Goal: Use online tool/utility: Utilize a website feature to perform a specific function

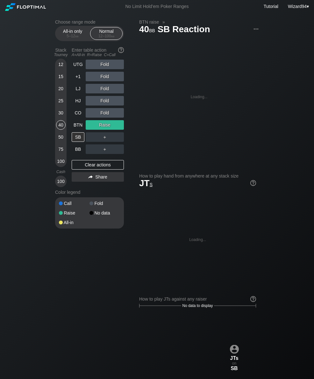
scroll to position [0, 39]
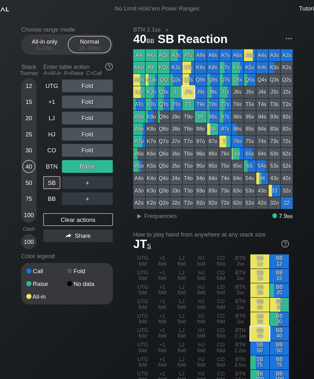
click at [56, 69] on div "12" at bounding box center [61, 65] width 10 height 10
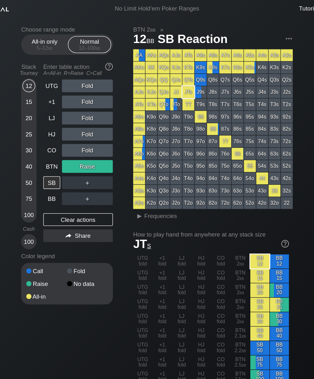
click at [72, 125] on div "BTN" at bounding box center [78, 125] width 13 height 10
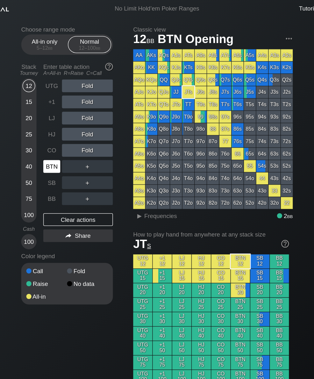
click at [72, 139] on div "SB" at bounding box center [78, 137] width 13 height 10
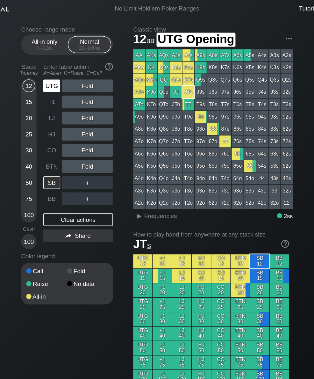
click at [72, 66] on div "UTG" at bounding box center [78, 65] width 13 height 10
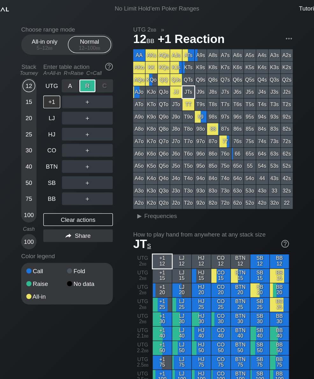
click at [72, 125] on div "BTN" at bounding box center [78, 125] width 13 height 10
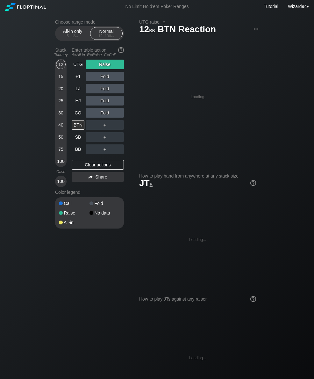
scroll to position [0, 39]
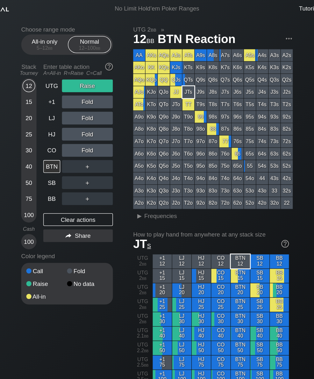
click at [72, 68] on div "UTG" at bounding box center [78, 65] width 13 height 10
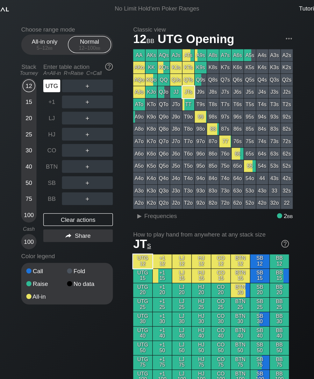
click at [56, 164] on div "100" at bounding box center [61, 161] width 10 height 10
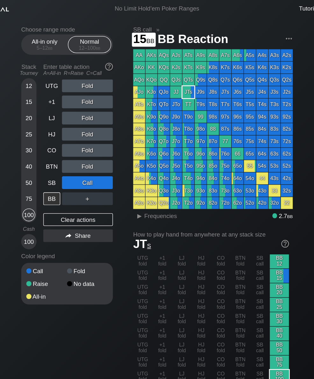
click at [56, 81] on div "15" at bounding box center [61, 77] width 10 height 10
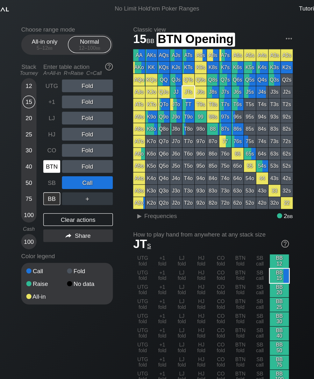
click at [72, 127] on div "BTN" at bounding box center [78, 125] width 13 height 10
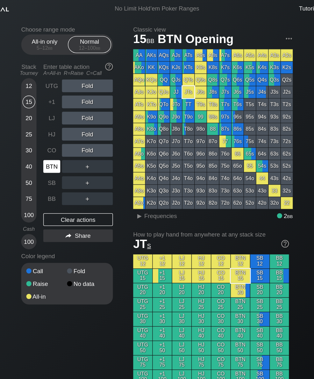
click at [72, 117] on div "CO" at bounding box center [78, 113] width 13 height 10
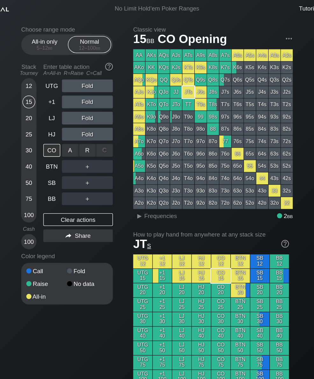
click at [86, 116] on div "A ✕" at bounding box center [92, 113] width 12 height 10
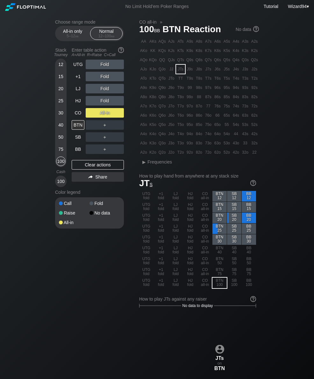
click at [61, 165] on div "100" at bounding box center [61, 161] width 10 height 10
click at [79, 79] on div "+1" at bounding box center [78, 77] width 13 height 10
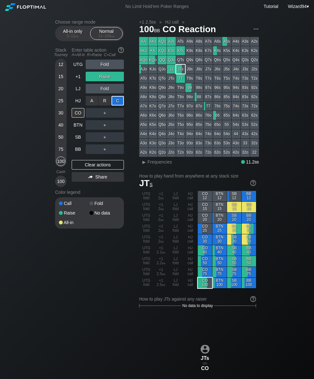
click at [78, 105] on div "HJ" at bounding box center [78, 101] width 13 height 10
click at [106, 118] on div "R ✕" at bounding box center [105, 113] width 12 height 10
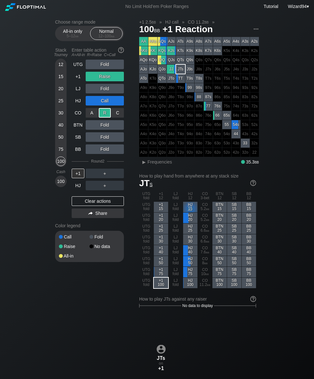
click at [82, 190] on div "HJ" at bounding box center [78, 186] width 13 height 10
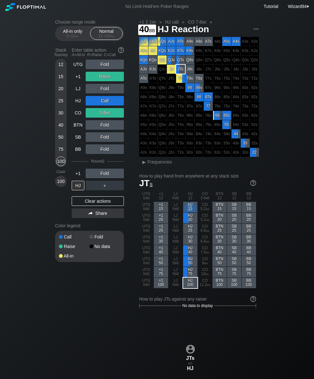
click at [63, 125] on div "40" at bounding box center [61, 125] width 10 height 10
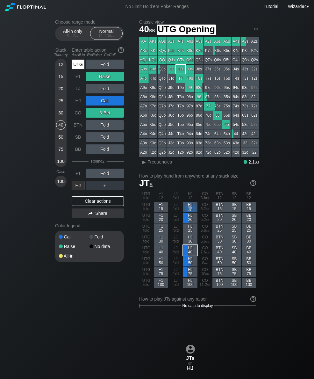
click at [78, 69] on div "UTG" at bounding box center [78, 65] width 13 height 10
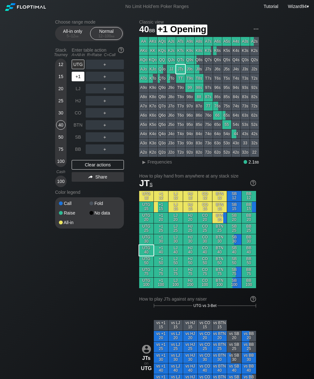
click at [79, 79] on div "+1" at bounding box center [78, 77] width 13 height 10
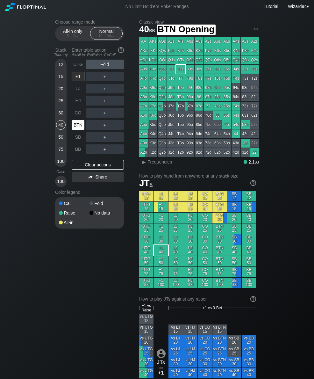
click at [82, 127] on div "BTN" at bounding box center [78, 125] width 13 height 10
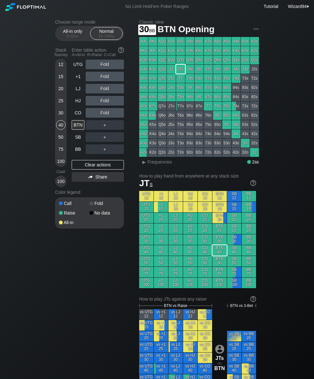
click at [59, 118] on div "30" at bounding box center [61, 113] width 10 height 10
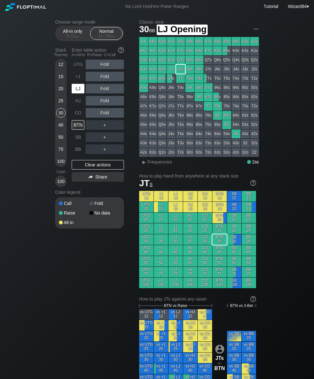
click at [80, 92] on div "LJ" at bounding box center [78, 89] width 13 height 10
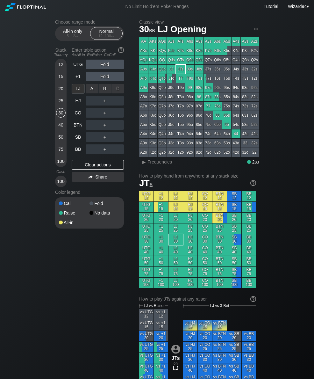
click at [104, 90] on div "R ✕" at bounding box center [105, 89] width 12 height 10
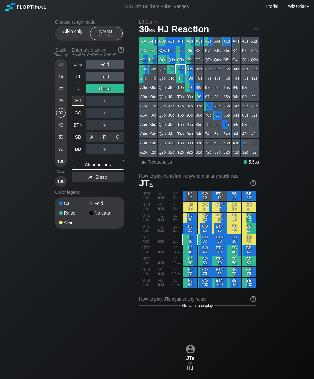
click at [103, 139] on div "R ✕" at bounding box center [105, 137] width 12 height 10
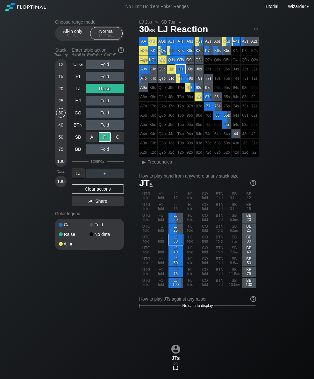
click at [59, 105] on div "25" at bounding box center [61, 101] width 10 height 10
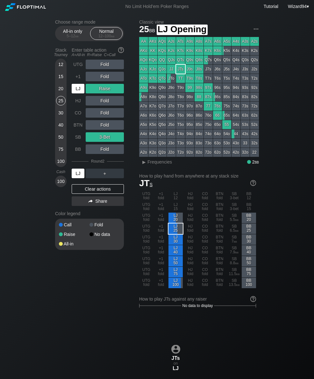
click at [78, 93] on div "LJ" at bounding box center [78, 89] width 13 height 10
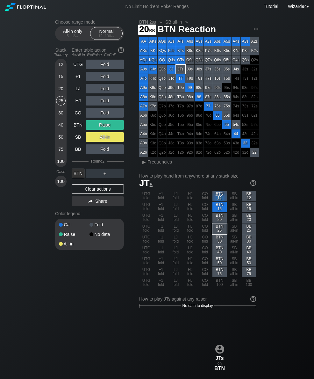
click at [60, 90] on div "20" at bounding box center [61, 89] width 10 height 10
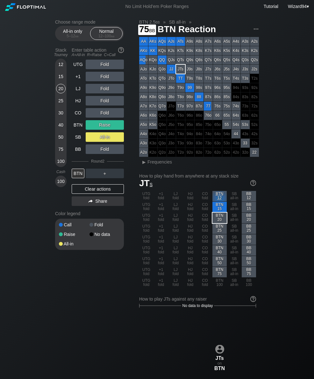
click at [60, 151] on div "75" at bounding box center [61, 149] width 10 height 10
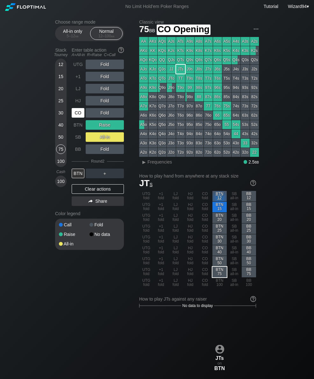
click at [78, 112] on div "CO" at bounding box center [78, 113] width 13 height 10
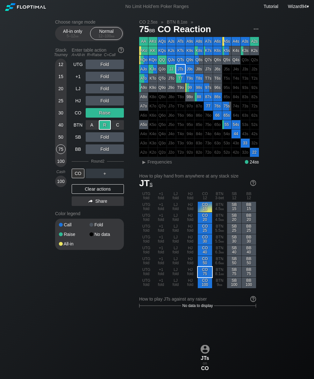
click at [61, 163] on div "100" at bounding box center [61, 161] width 10 height 10
click at [62, 150] on div "75" at bounding box center [61, 149] width 10 height 10
click at [60, 140] on div "50" at bounding box center [61, 137] width 10 height 10
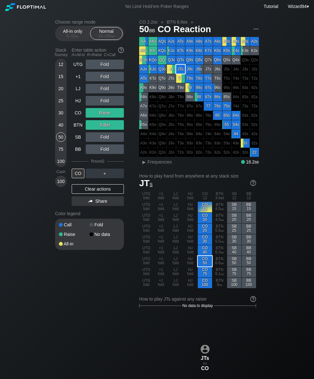
click at [61, 105] on div "25" at bounding box center [61, 101] width 10 height 10
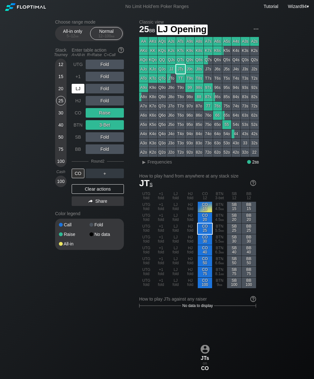
click at [80, 88] on div "LJ" at bounding box center [78, 89] width 13 height 10
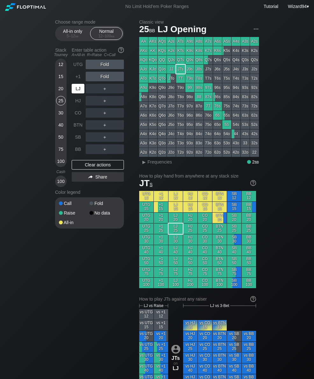
click at [79, 90] on div "LJ" at bounding box center [78, 89] width 13 height 10
click at [61, 117] on div "30" at bounding box center [61, 113] width 10 height 10
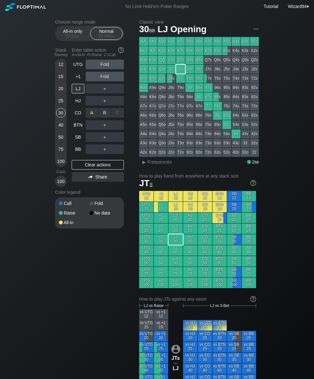
click at [104, 113] on div "R ✕" at bounding box center [105, 113] width 12 height 10
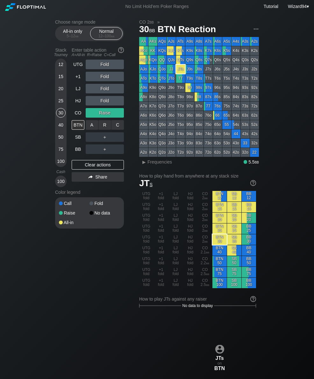
click at [106, 127] on div "R ✕" at bounding box center [105, 125] width 12 height 10
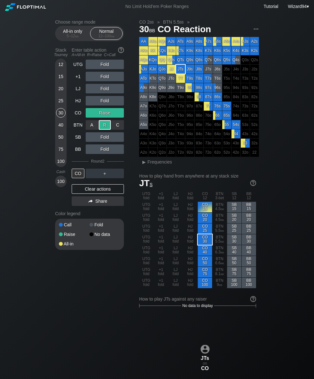
click at [61, 126] on div "40" at bounding box center [61, 125] width 10 height 10
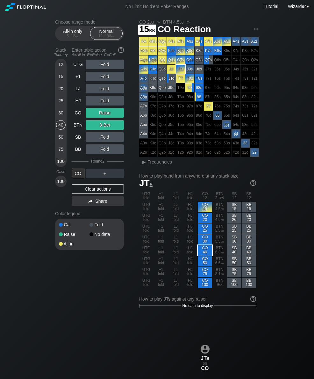
click at [59, 76] on div "15" at bounding box center [61, 77] width 10 height 10
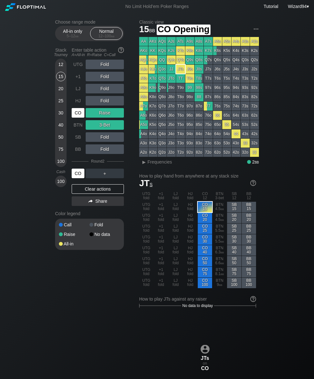
click at [77, 116] on div "CO" at bounding box center [78, 113] width 13 height 10
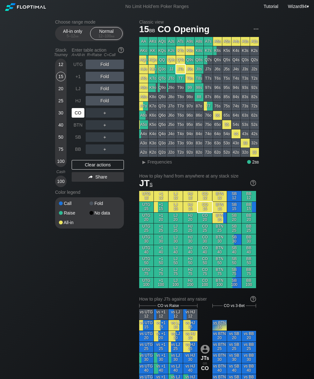
click at [80, 117] on div "CO" at bounding box center [78, 113] width 13 height 10
click at [81, 116] on div "CO" at bounding box center [78, 113] width 13 height 10
click at [77, 115] on div "CO" at bounding box center [78, 113] width 13 height 10
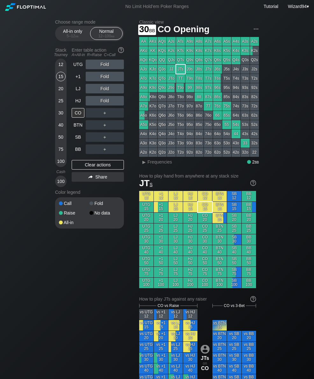
click at [64, 116] on div "30" at bounding box center [61, 113] width 10 height 10
click at [75, 81] on div "+1" at bounding box center [78, 77] width 13 height 10
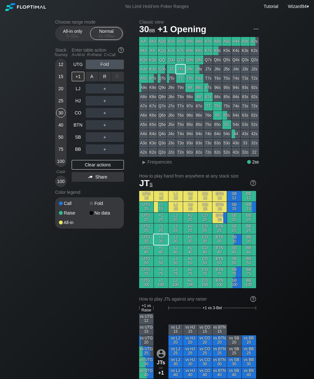
click at [107, 79] on div "R ✕" at bounding box center [105, 77] width 12 height 10
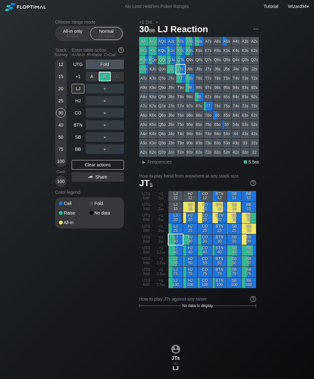
click at [78, 153] on div "BB" at bounding box center [78, 149] width 13 height 10
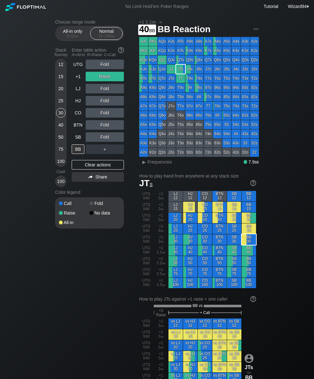
click at [60, 129] on div "40" at bounding box center [61, 125] width 10 height 10
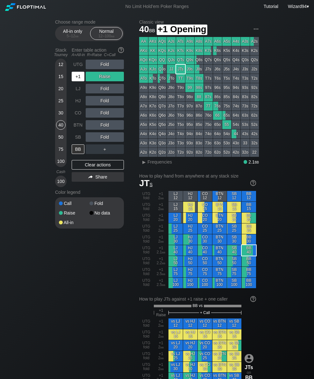
click at [82, 81] on div "+1" at bounding box center [78, 77] width 13 height 10
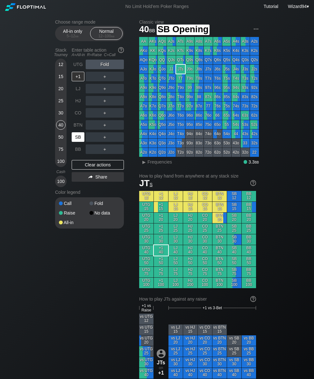
click at [78, 140] on div "SB" at bounding box center [78, 137] width 13 height 10
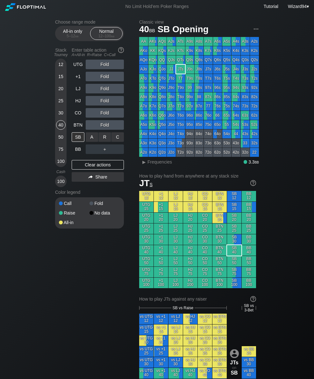
click at [120, 142] on div "C ✕" at bounding box center [117, 137] width 12 height 10
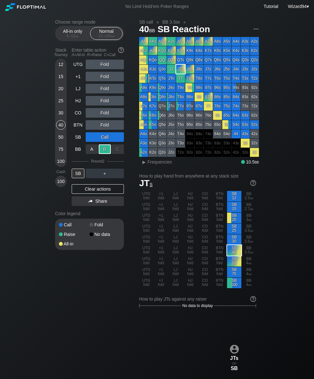
click at [62, 140] on div "50" at bounding box center [61, 137] width 10 height 10
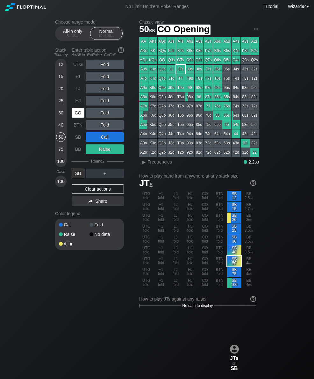
click at [78, 117] on div "CO" at bounding box center [78, 113] width 13 height 10
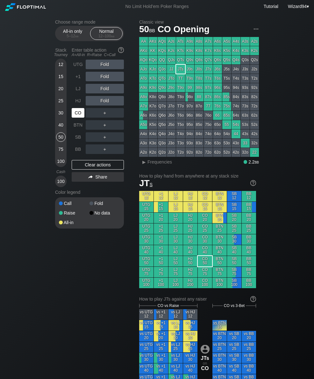
click at [78, 117] on div "CO" at bounding box center [78, 113] width 13 height 10
click at [58, 127] on div "40" at bounding box center [61, 125] width 10 height 10
click at [108, 113] on div "R ✕" at bounding box center [105, 113] width 12 height 10
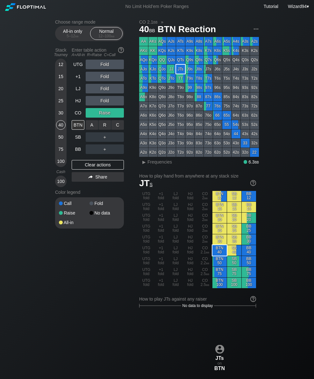
click at [103, 126] on div "R ✕" at bounding box center [105, 125] width 12 height 10
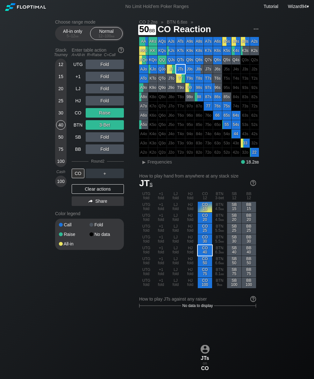
click at [62, 142] on div "50" at bounding box center [61, 137] width 10 height 10
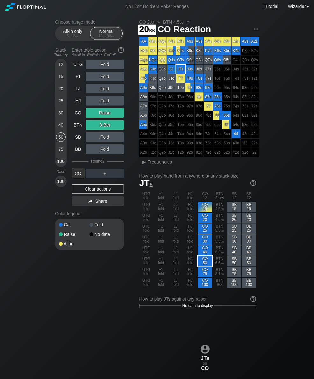
click at [59, 91] on div "20" at bounding box center [61, 89] width 10 height 10
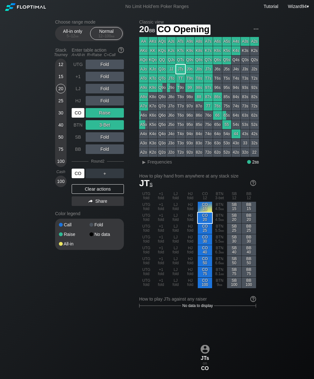
click at [75, 116] on div "CO" at bounding box center [78, 113] width 13 height 10
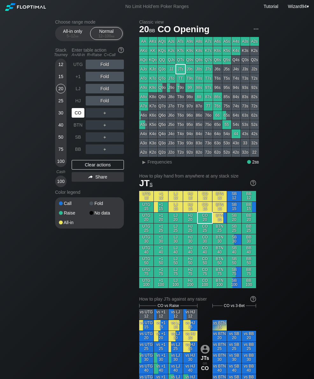
click at [82, 126] on div "BTN" at bounding box center [78, 125] width 13 height 10
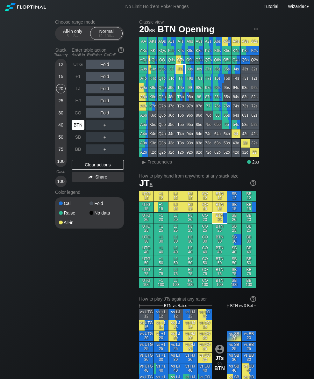
click at [78, 130] on div "BTN" at bounding box center [78, 125] width 13 height 10
click at [50, 93] on div "Choose range mode All-in only 5 – 12 bb Normal 12 – 100 bb Stack Tourney Enter …" at bounding box center [157, 370] width 314 height 715
click at [78, 118] on div "CO" at bounding box center [78, 113] width 13 height 10
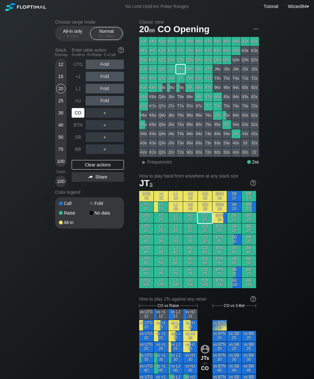
click at [78, 116] on div "CO" at bounding box center [78, 113] width 13 height 10
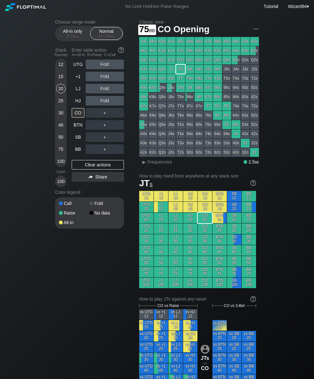
click at [61, 154] on div "75" at bounding box center [61, 149] width 10 height 10
click at [105, 125] on div "R ✕" at bounding box center [105, 125] width 12 height 10
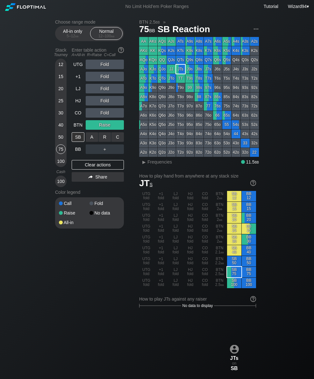
click at [119, 140] on div "C ✕" at bounding box center [117, 137] width 12 height 10
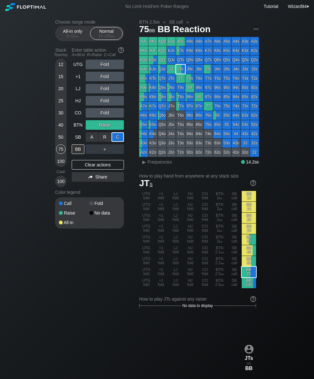
click at [61, 163] on div "100" at bounding box center [61, 161] width 10 height 10
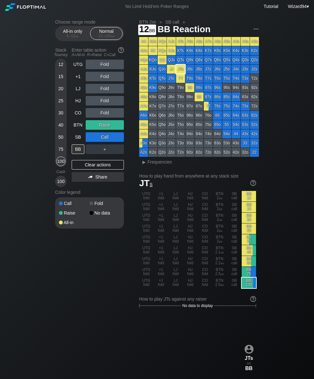
click at [62, 67] on div "12" at bounding box center [61, 65] width 10 height 10
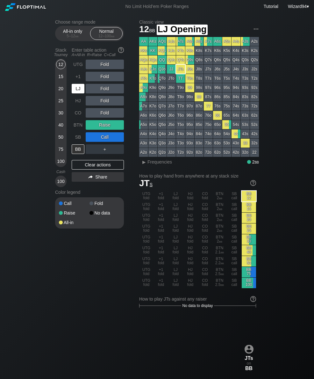
click at [76, 91] on div "LJ" at bounding box center [78, 89] width 13 height 10
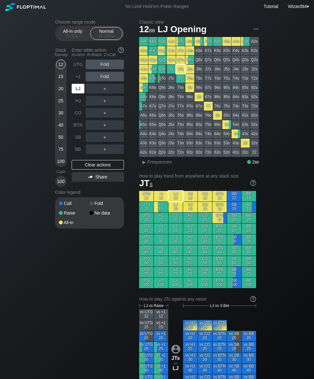
click at [77, 92] on div "LJ" at bounding box center [78, 89] width 13 height 10
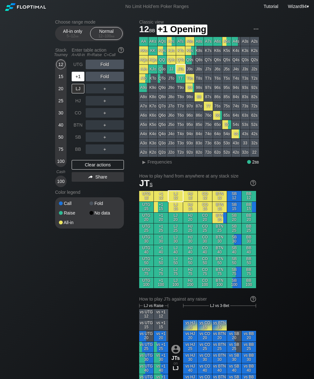
click at [75, 79] on div "+1" at bounding box center [78, 77] width 13 height 10
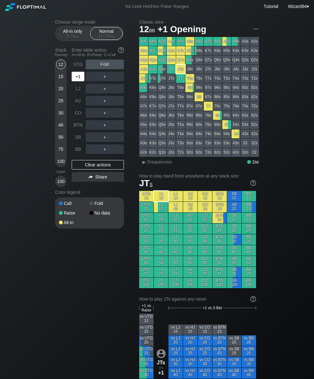
click at [61, 129] on div "40" at bounding box center [61, 125] width 10 height 10
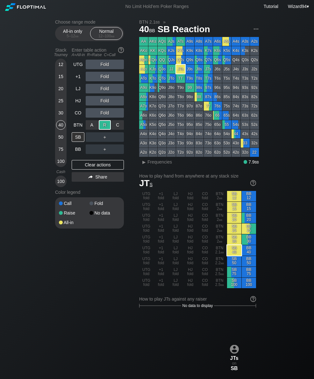
click at [77, 153] on div "BB" at bounding box center [78, 149] width 13 height 10
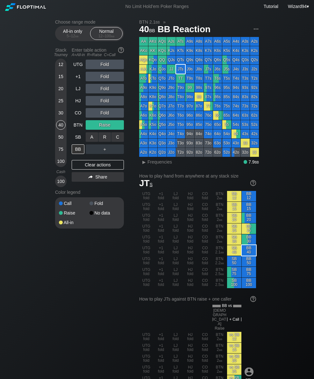
click at [120, 140] on div "C ✕" at bounding box center [117, 137] width 12 height 10
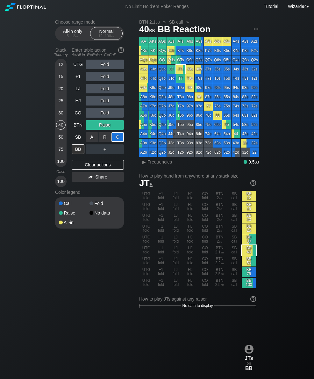
click at [60, 84] on div "15" at bounding box center [61, 78] width 10 height 12
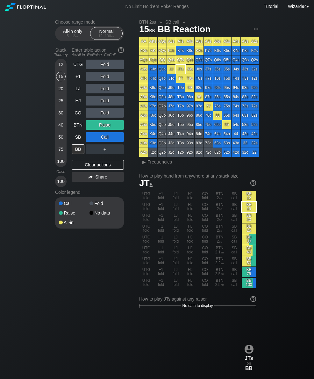
click at [79, 130] on div "BTN" at bounding box center [78, 125] width 13 height 10
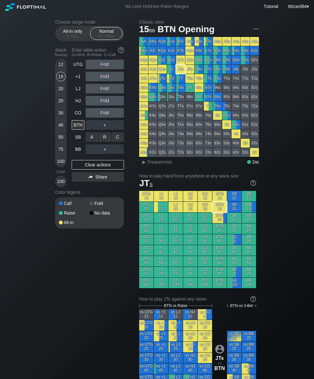
click at [92, 141] on div "A ✕" at bounding box center [92, 137] width 12 height 10
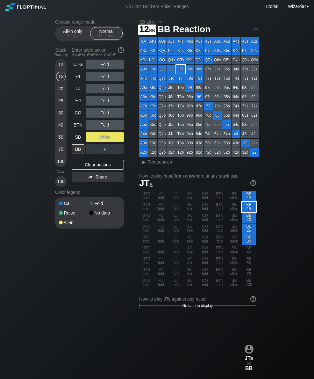
click at [61, 68] on div "12" at bounding box center [61, 65] width 10 height 10
click at [61, 117] on div "30" at bounding box center [61, 113] width 10 height 10
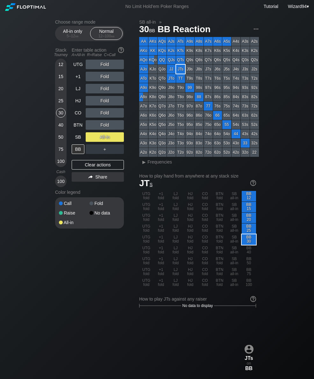
click at [77, 125] on div "BTN" at bounding box center [78, 125] width 13 height 10
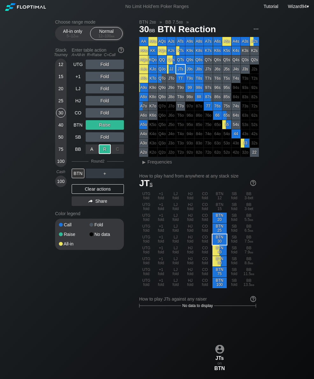
click at [61, 129] on div "40" at bounding box center [61, 125] width 10 height 10
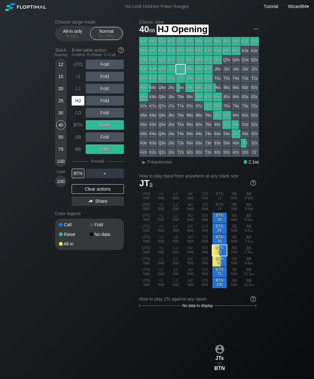
click at [77, 105] on div "HJ" at bounding box center [78, 101] width 13 height 10
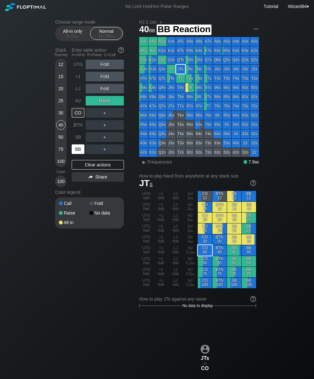
click at [78, 151] on div "BB" at bounding box center [78, 149] width 13 height 10
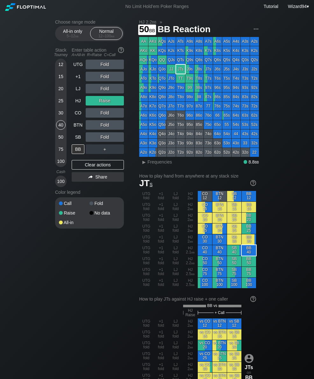
click at [61, 140] on div "50" at bounding box center [61, 137] width 10 height 10
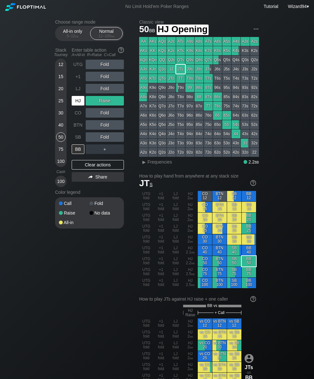
click at [79, 105] on div "HJ" at bounding box center [78, 101] width 13 height 10
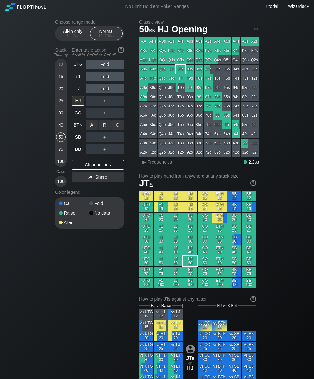
click at [108, 126] on div "R ✕" at bounding box center [105, 125] width 12 height 10
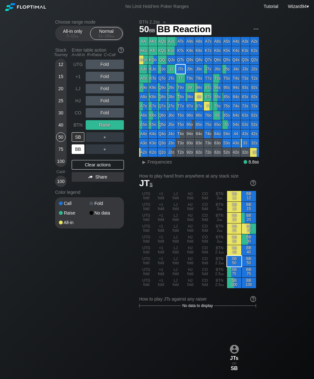
click at [79, 154] on div "BB" at bounding box center [78, 149] width 13 height 10
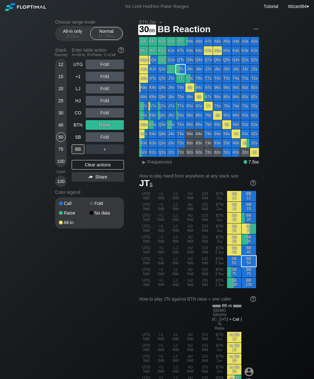
click at [60, 118] on div "30" at bounding box center [61, 113] width 10 height 10
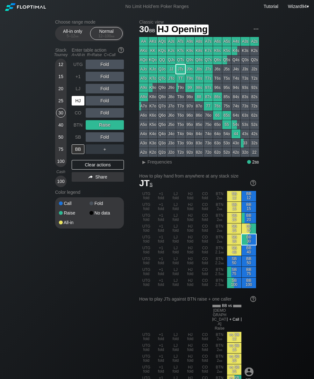
click at [75, 104] on div "HJ" at bounding box center [78, 101] width 13 height 10
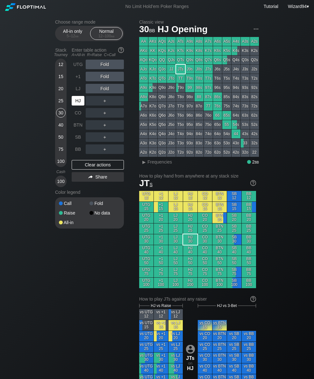
click at [70, 103] on div "Stack Tourney Enter table action A=All-in R=Raise C=Call 12 15 20 25 30 40 50 7…" at bounding box center [89, 116] width 69 height 142
click at [101, 104] on div "R ✕" at bounding box center [105, 101] width 12 height 10
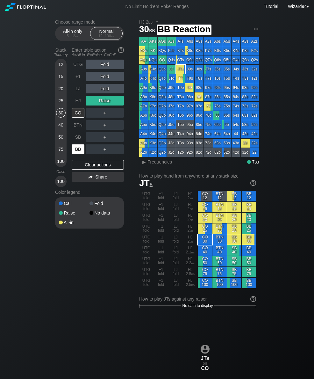
click at [77, 149] on div "BB" at bounding box center [78, 149] width 13 height 10
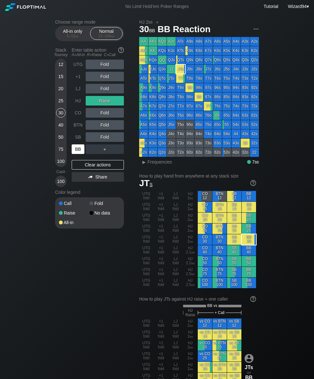
click at [59, 163] on div "100" at bounding box center [61, 161] width 10 height 10
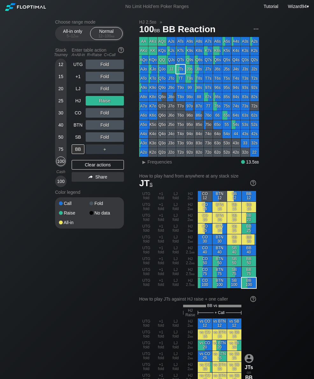
click at [78, 95] on div "LJ" at bounding box center [79, 88] width 14 height 12
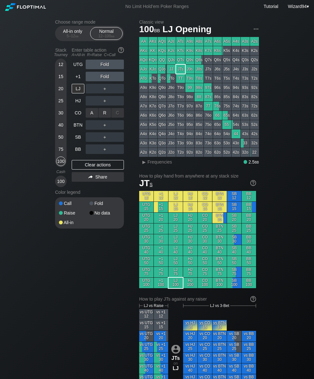
click at [106, 117] on div "R ✕" at bounding box center [105, 113] width 12 height 10
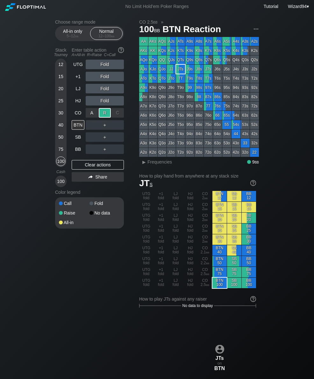
click at [78, 136] on div "SB" at bounding box center [78, 137] width 13 height 10
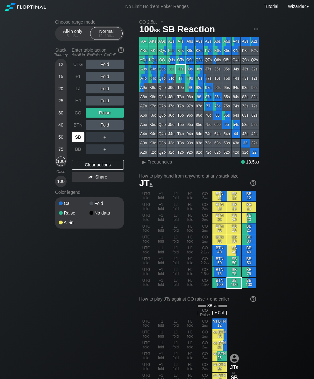
click at [64, 80] on div "15" at bounding box center [61, 77] width 10 height 10
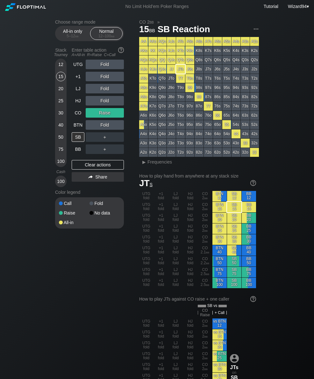
click at [82, 119] on div "CO" at bounding box center [79, 113] width 14 height 12
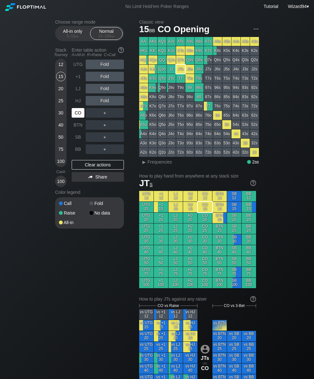
click at [76, 142] on div "SB" at bounding box center [78, 137] width 13 height 10
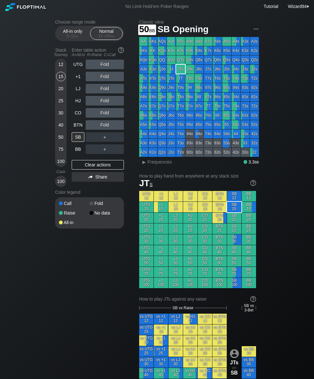
click at [60, 139] on div "50" at bounding box center [61, 137] width 10 height 10
click at [76, 69] on div "UTG" at bounding box center [78, 65] width 13 height 10
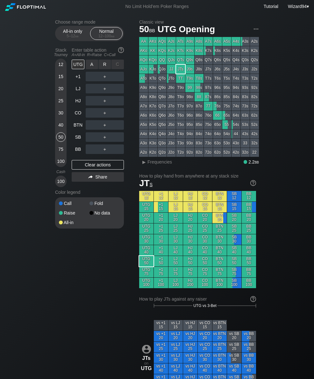
click at [106, 66] on div "R ✕" at bounding box center [105, 65] width 12 height 10
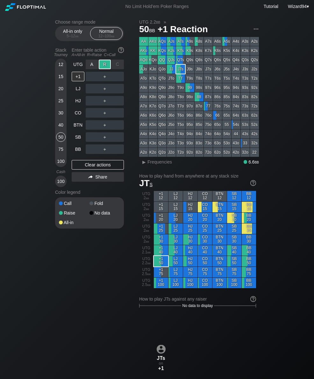
click at [75, 139] on div "SB" at bounding box center [78, 137] width 13 height 10
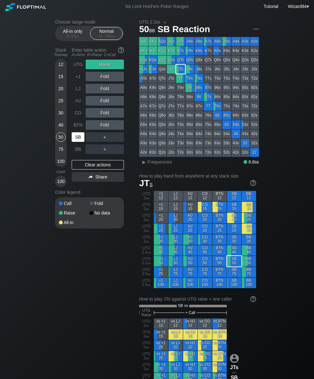
click at [61, 150] on div "75" at bounding box center [61, 149] width 10 height 10
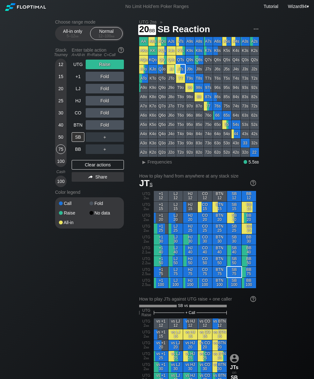
click at [57, 94] on div "20" at bounding box center [61, 90] width 10 height 12
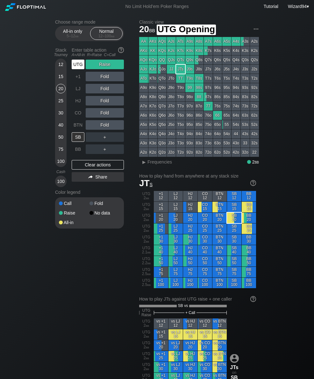
click at [75, 69] on div "UTG" at bounding box center [78, 65] width 13 height 10
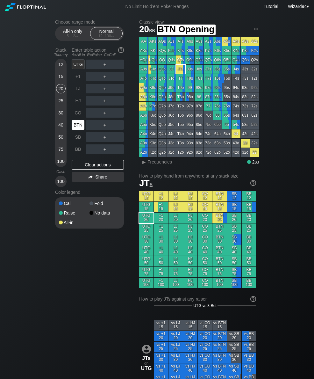
click at [80, 128] on div "BTN" at bounding box center [78, 125] width 13 height 10
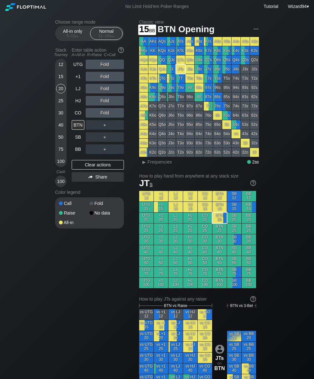
click at [61, 80] on div "15" at bounding box center [61, 77] width 10 height 10
click at [58, 91] on div "20" at bounding box center [61, 89] width 10 height 10
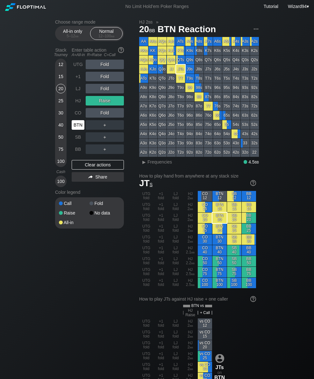
click at [81, 127] on div "BTN" at bounding box center [78, 125] width 13 height 10
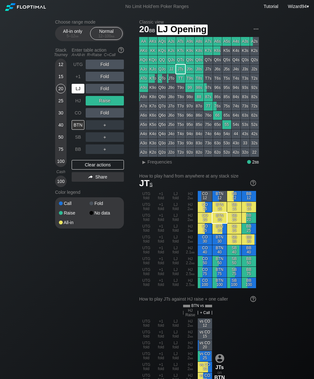
click at [74, 93] on div "LJ" at bounding box center [78, 89] width 13 height 10
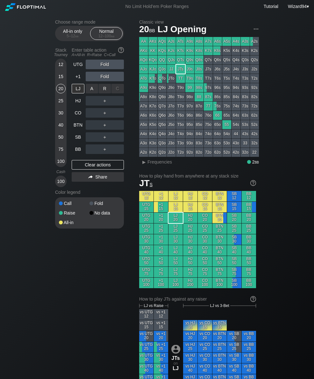
click at [104, 93] on div "R ✕" at bounding box center [105, 89] width 12 height 10
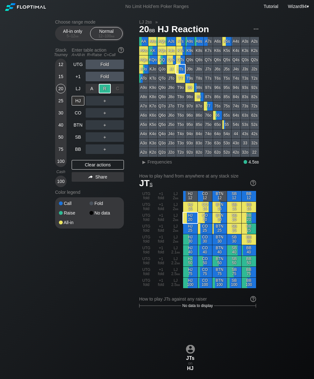
click at [75, 126] on div "BTN" at bounding box center [78, 125] width 13 height 10
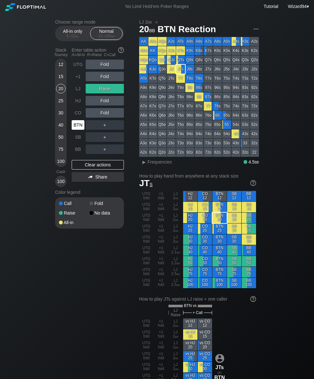
click at [57, 130] on div "40" at bounding box center [61, 125] width 10 height 10
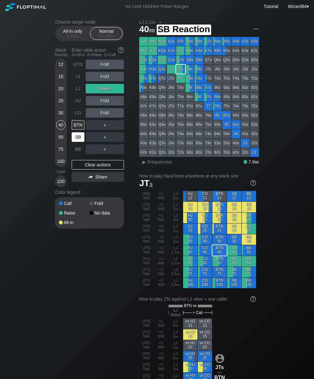
click at [76, 139] on div "SB" at bounding box center [78, 137] width 13 height 10
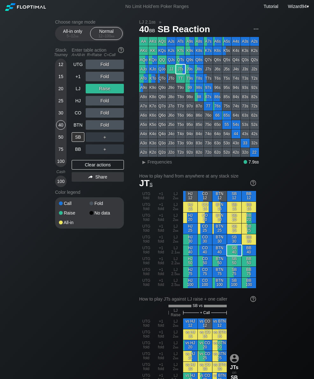
click at [61, 139] on div "50" at bounding box center [61, 137] width 10 height 10
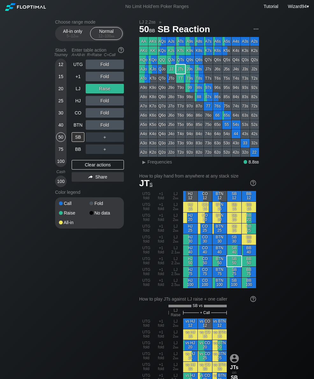
click at [76, 66] on div "UTG" at bounding box center [78, 65] width 13 height 10
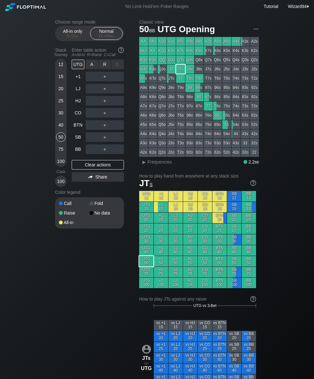
click at [104, 66] on div "R ✕" at bounding box center [105, 65] width 12 height 10
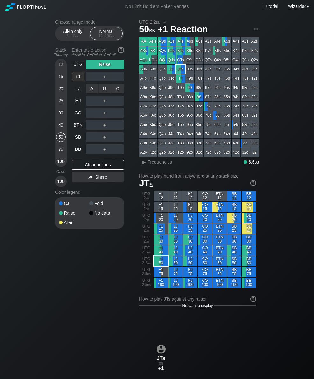
click at [119, 88] on div "C ✕" at bounding box center [117, 89] width 12 height 10
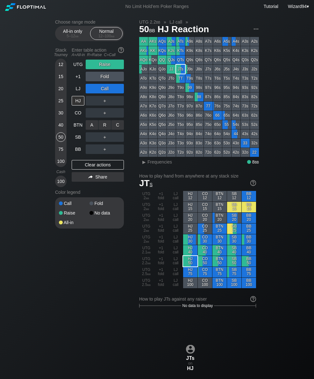
click at [106, 125] on div "R ✕" at bounding box center [105, 125] width 12 height 10
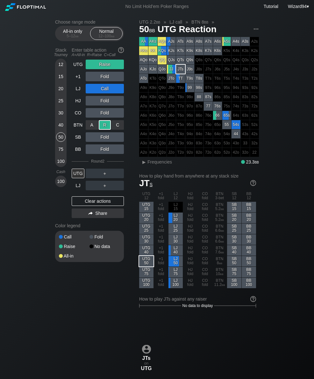
click at [78, 185] on div "LJ" at bounding box center [78, 186] width 13 height 10
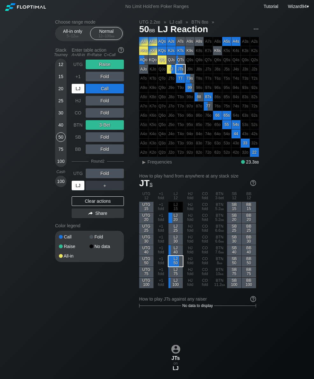
click at [47, 116] on div "Choose range mode All-in only 5 – 12 bb Normal 12 – 100 bb Stack Tourney Enter …" at bounding box center [157, 377] width 314 height 728
click at [79, 68] on div "UTG" at bounding box center [78, 65] width 13 height 10
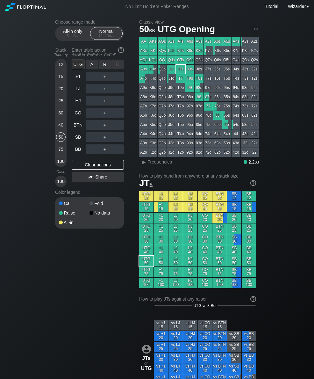
click at [107, 68] on div "R ✕" at bounding box center [105, 65] width 12 height 10
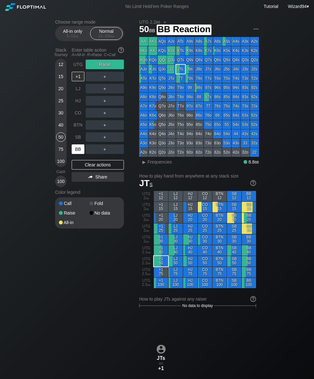
click at [77, 149] on div "BB" at bounding box center [78, 149] width 13 height 10
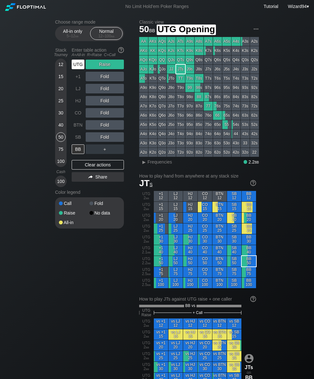
click at [74, 69] on div "UTG" at bounding box center [78, 65] width 13 height 10
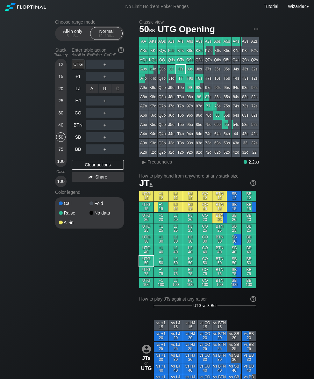
click at [103, 92] on div "R ✕" at bounding box center [105, 89] width 12 height 10
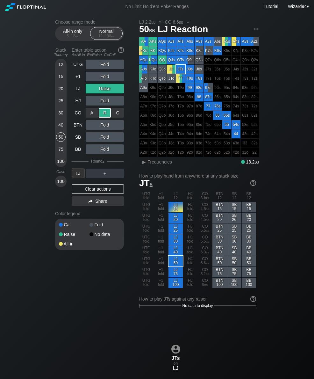
click at [60, 115] on div "30" at bounding box center [61, 113] width 10 height 10
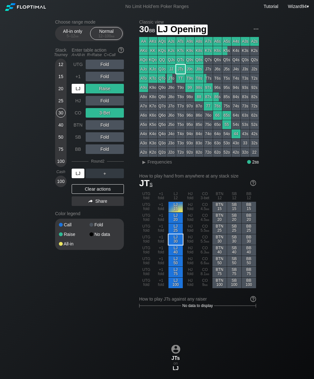
click at [75, 89] on div "LJ" at bounding box center [78, 89] width 13 height 10
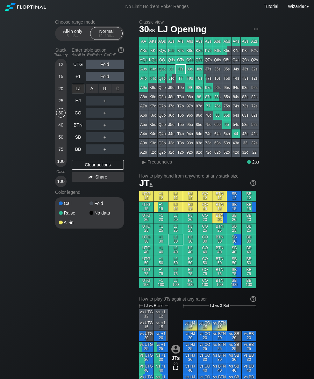
click at [104, 89] on div "R ✕" at bounding box center [105, 89] width 12 height 10
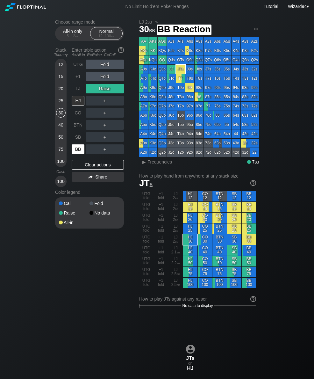
click at [77, 153] on div "BB" at bounding box center [78, 149] width 13 height 10
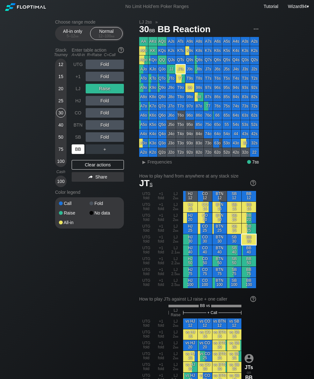
click at [75, 93] on div "LJ" at bounding box center [78, 89] width 13 height 10
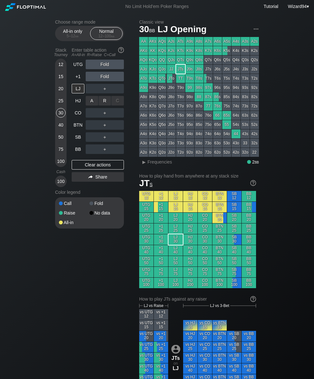
click at [107, 105] on div "R ✕" at bounding box center [105, 101] width 12 height 10
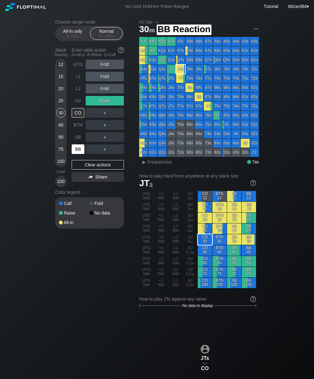
click at [80, 149] on div "BB" at bounding box center [78, 149] width 13 height 10
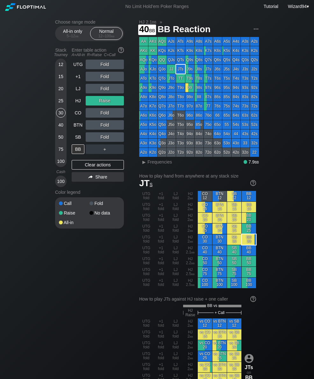
click at [61, 128] on div "40" at bounding box center [61, 125] width 10 height 10
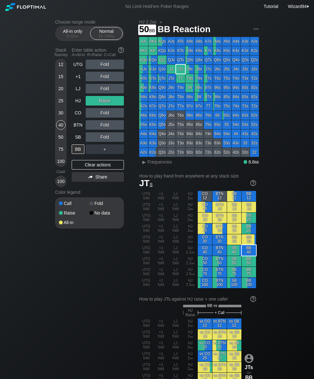
click at [56, 144] on div "50" at bounding box center [61, 138] width 10 height 12
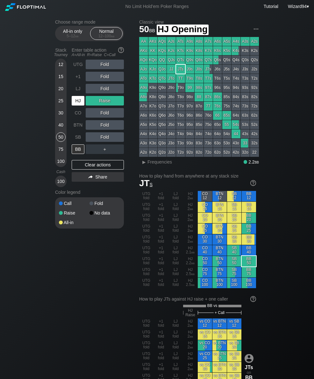
click at [78, 102] on div "HJ" at bounding box center [78, 101] width 13 height 10
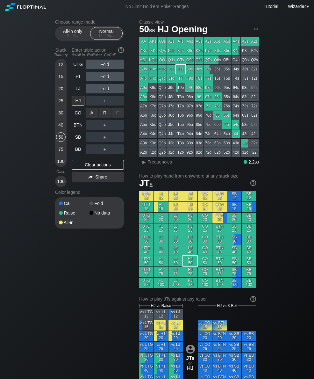
click at [105, 109] on div "A ✕ R ✕ C ✕ ＋" at bounding box center [105, 112] width 38 height 15
click at [107, 116] on div "R ✕" at bounding box center [105, 113] width 12 height 10
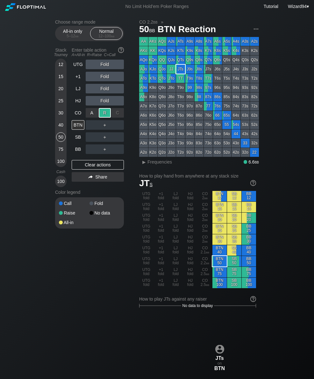
click at [78, 146] on div "BB" at bounding box center [79, 149] width 14 height 12
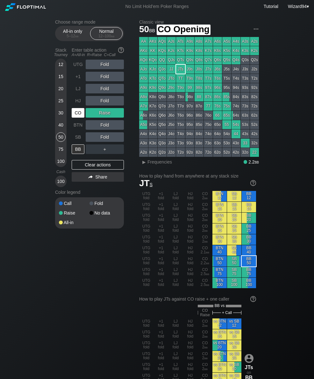
click at [78, 112] on div "CO" at bounding box center [78, 113] width 13 height 10
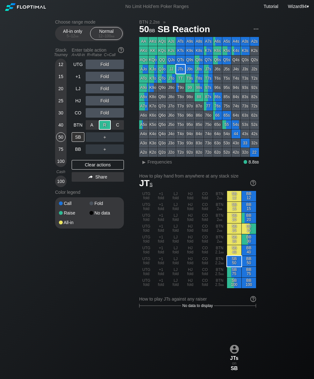
click at [79, 152] on div "BB" at bounding box center [78, 149] width 13 height 10
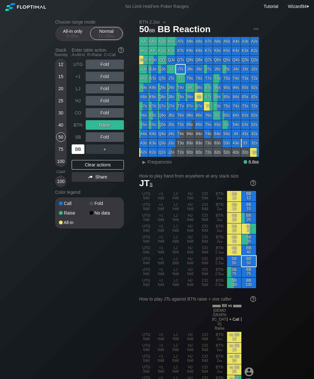
click at [62, 152] on div "75" at bounding box center [61, 149] width 10 height 10
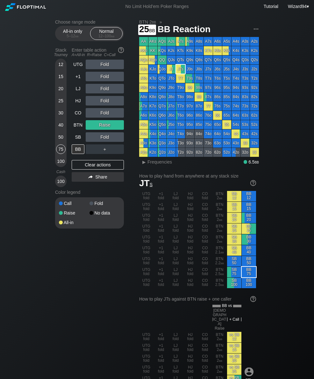
click at [59, 105] on div "25" at bounding box center [61, 101] width 10 height 10
click at [78, 125] on div "BTN" at bounding box center [78, 125] width 13 height 10
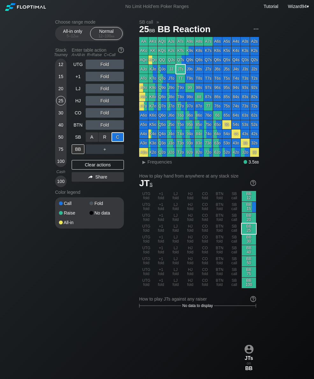
click at [58, 126] on div "40" at bounding box center [61, 125] width 10 height 10
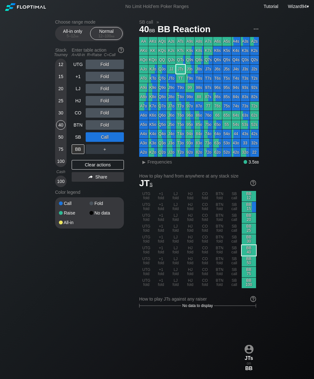
click at [76, 93] on div "LJ" at bounding box center [78, 89] width 13 height 10
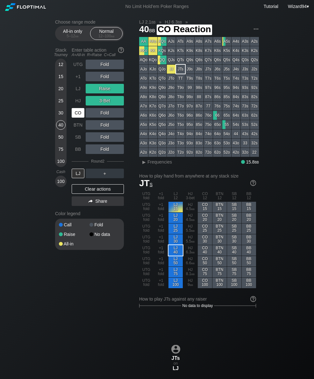
click at [78, 111] on div "CO" at bounding box center [78, 113] width 13 height 10
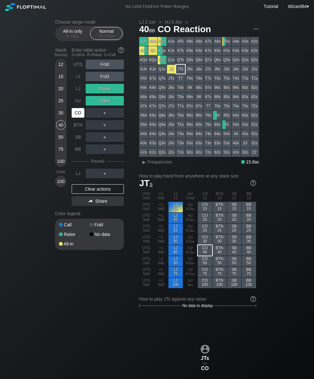
click at [80, 116] on div "CO" at bounding box center [78, 113] width 13 height 10
click at [60, 117] on div "30" at bounding box center [61, 113] width 10 height 10
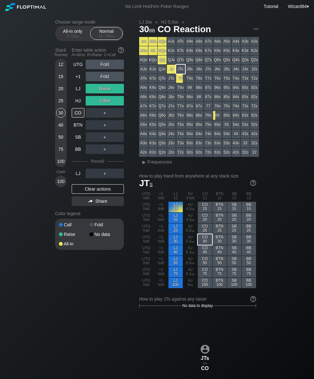
click at [58, 130] on div "40" at bounding box center [61, 125] width 10 height 10
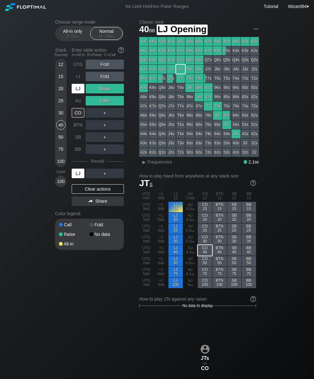
click at [80, 91] on div "LJ" at bounding box center [78, 89] width 13 height 10
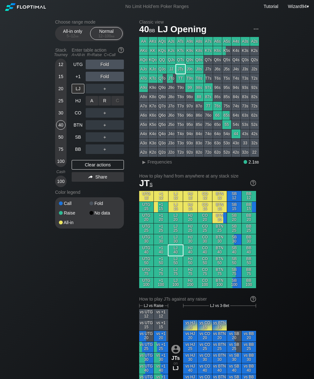
click at [103, 101] on div "R ✕" at bounding box center [105, 101] width 12 height 10
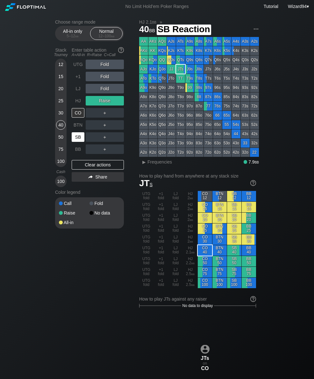
click at [78, 137] on div "SB" at bounding box center [78, 137] width 13 height 10
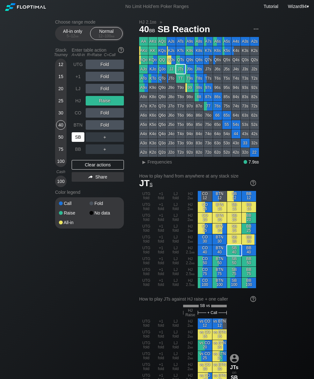
click at [82, 103] on div "HJ" at bounding box center [78, 101] width 13 height 10
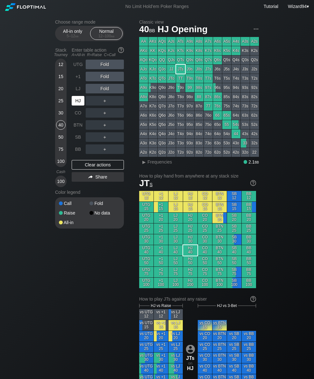
click at [56, 165] on div "100" at bounding box center [61, 161] width 10 height 10
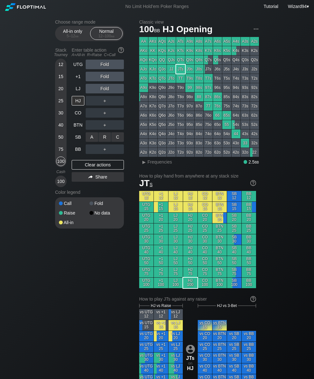
click at [123, 141] on div "C ✕" at bounding box center [117, 137] width 12 height 10
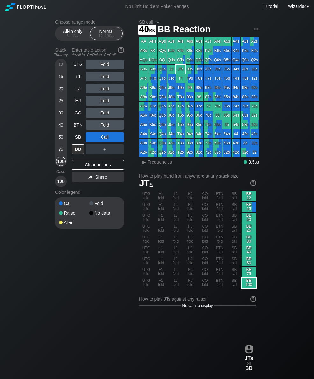
click at [61, 128] on div "40" at bounding box center [61, 125] width 10 height 10
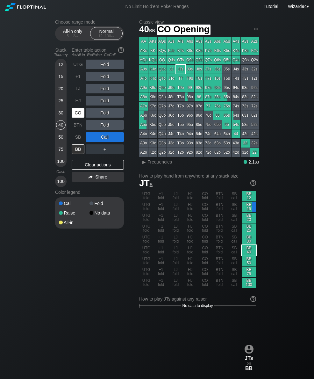
click at [79, 115] on div "CO" at bounding box center [78, 113] width 13 height 10
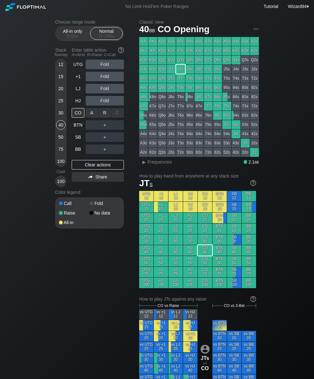
click at [108, 114] on div "R ✕" at bounding box center [105, 113] width 12 height 10
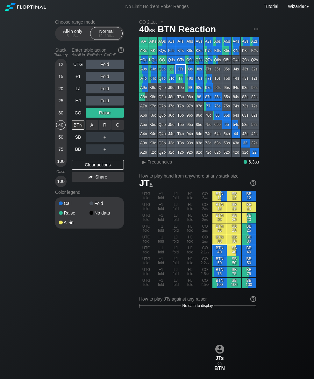
click at [104, 125] on div "R ✕" at bounding box center [105, 125] width 12 height 10
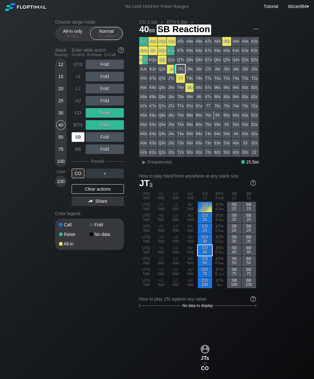
click at [77, 140] on div "SB" at bounding box center [78, 137] width 13 height 10
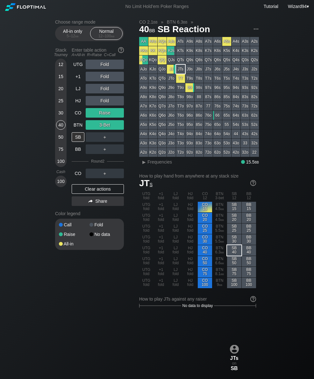
click at [55, 136] on div "12 15 20 25 30 40 50 75 100" at bounding box center [60, 113] width 11 height 108
click at [56, 139] on div "50" at bounding box center [61, 137] width 10 height 10
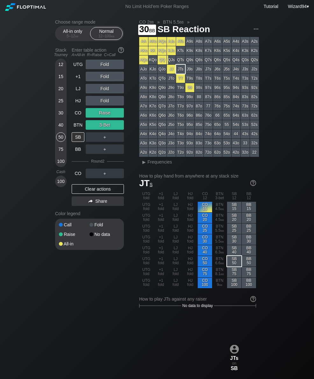
click at [58, 120] on div "30" at bounding box center [61, 114] width 10 height 12
click at [74, 69] on div "UTG" at bounding box center [78, 65] width 13 height 10
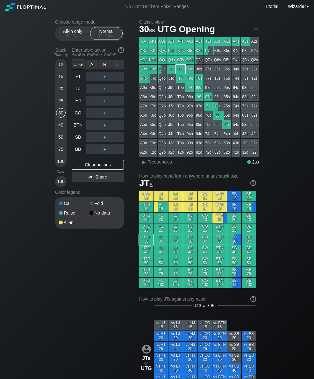
click at [106, 69] on div "R ✕" at bounding box center [105, 65] width 12 height 10
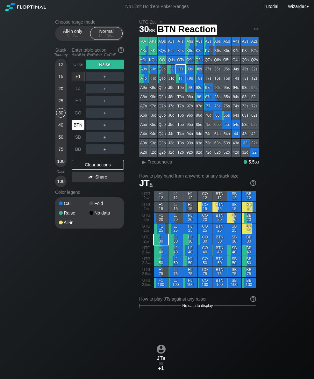
click at [79, 126] on div "BTN" at bounding box center [78, 125] width 13 height 10
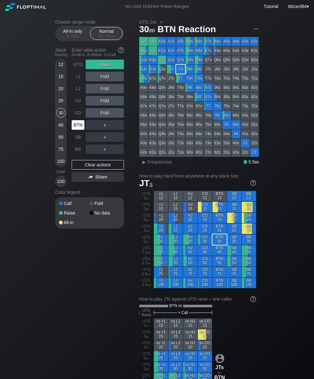
click at [60, 102] on div "25" at bounding box center [61, 101] width 10 height 10
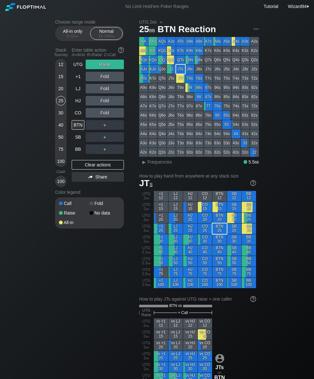
click at [59, 137] on div "50" at bounding box center [61, 137] width 10 height 10
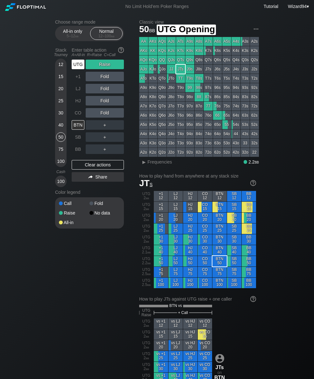
click at [77, 68] on div "UTG" at bounding box center [78, 65] width 13 height 10
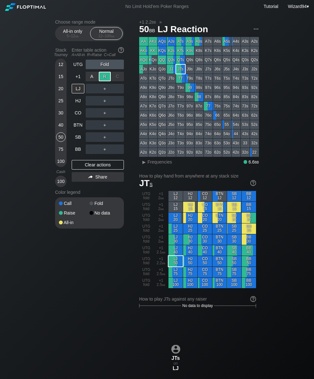
click at [78, 157] on div "UTG Fold +1 A ✕ R ✕ C ✕ Raise LJ ＋ HJ ＋ CO ＋ BTN ＋ SB ＋ BB ＋ Clear actions Share" at bounding box center [98, 123] width 52 height 127
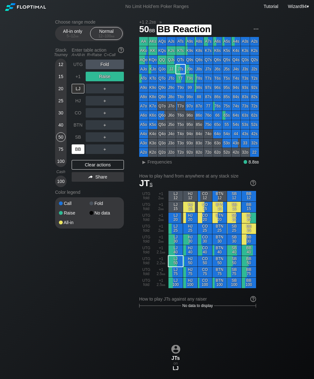
click at [77, 148] on div "BB" at bounding box center [78, 149] width 13 height 10
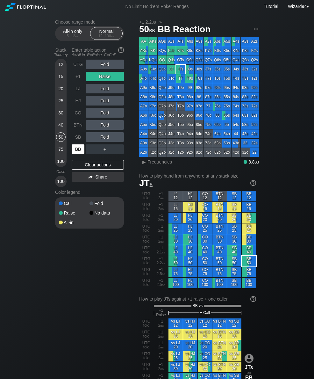
click at [63, 117] on div "30" at bounding box center [61, 113] width 10 height 10
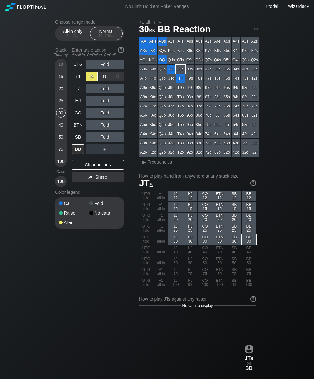
click at [77, 76] on div "+1" at bounding box center [78, 77] width 13 height 10
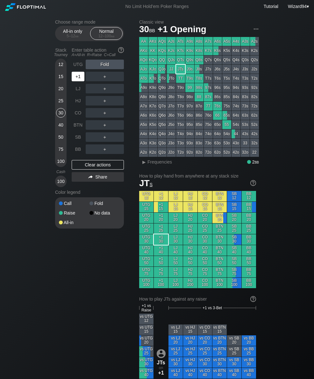
click at [75, 75] on div "+1" at bounding box center [78, 77] width 13 height 10
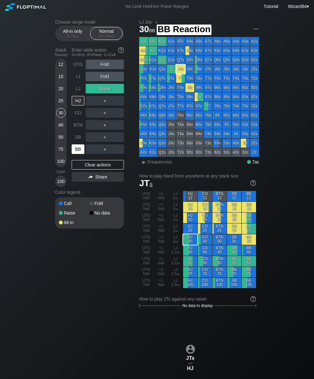
click at [77, 148] on div "BB" at bounding box center [78, 149] width 13 height 10
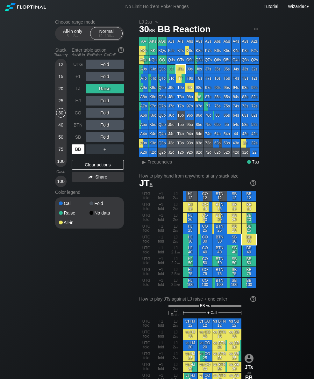
click at [59, 129] on div "40" at bounding box center [61, 125] width 10 height 10
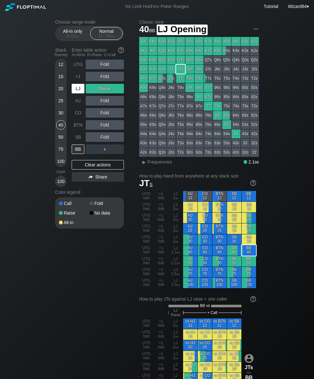
click at [75, 88] on div "LJ" at bounding box center [78, 89] width 13 height 10
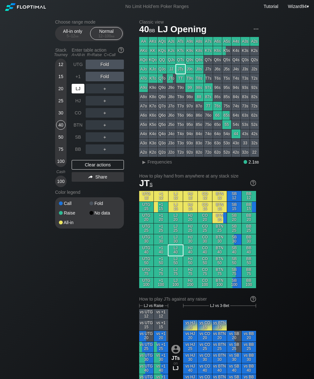
click at [103, 122] on div "＋" at bounding box center [105, 125] width 38 height 15
click at [103, 126] on div "R ✕" at bounding box center [105, 125] width 12 height 10
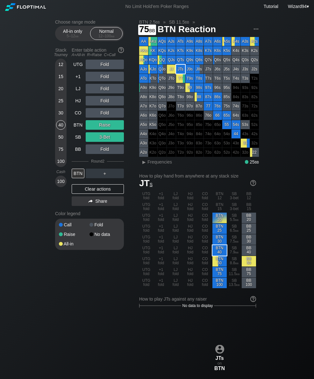
click at [57, 150] on div "75" at bounding box center [61, 149] width 10 height 10
click at [77, 93] on div "LJ" at bounding box center [78, 89] width 13 height 10
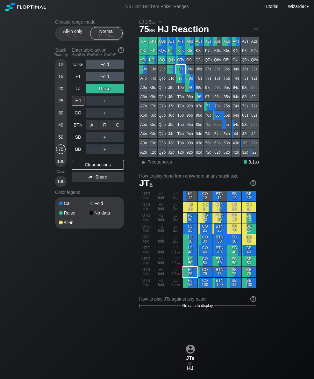
click at [102, 126] on div "R ✕" at bounding box center [105, 125] width 12 height 10
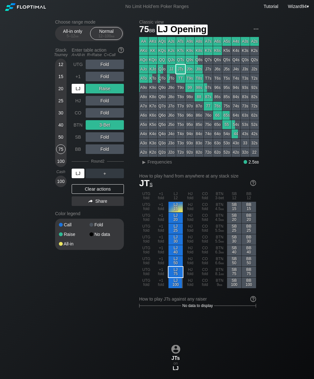
click at [76, 91] on div "LJ" at bounding box center [78, 89] width 13 height 10
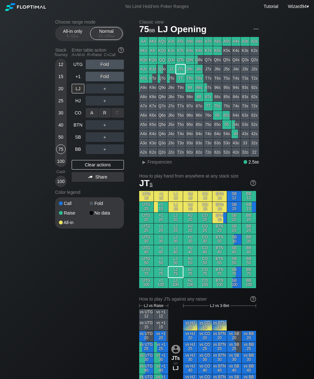
click at [102, 114] on div "R ✕" at bounding box center [105, 113] width 12 height 10
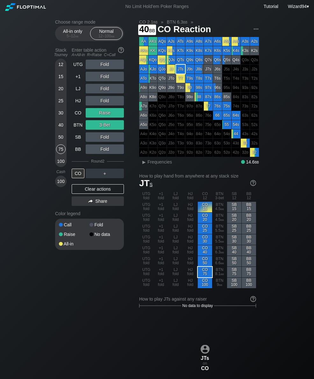
click at [62, 130] on div "40" at bounding box center [61, 125] width 10 height 10
click at [75, 92] on div "LJ" at bounding box center [78, 89] width 13 height 10
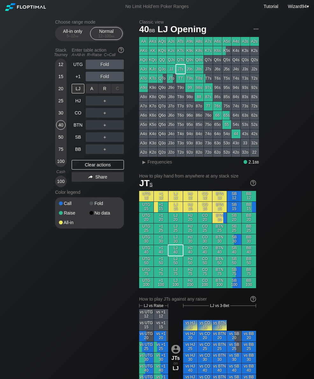
click at [105, 91] on div "R ✕" at bounding box center [105, 89] width 12 height 10
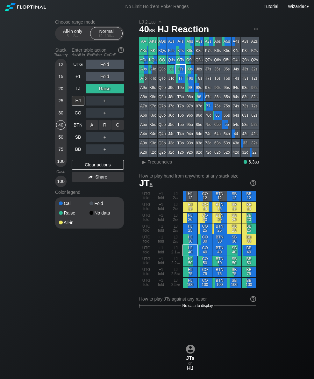
click at [115, 124] on div "C ✕" at bounding box center [117, 125] width 12 height 10
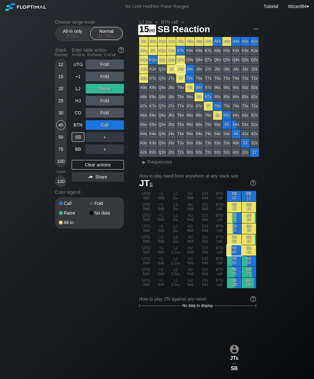
click at [59, 79] on div "15" at bounding box center [61, 77] width 10 height 10
click at [78, 92] on div "LJ" at bounding box center [78, 89] width 13 height 10
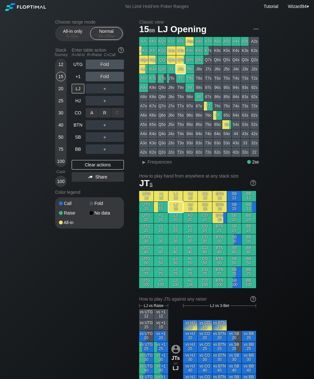
click at [105, 113] on div "R ✕" at bounding box center [105, 113] width 12 height 10
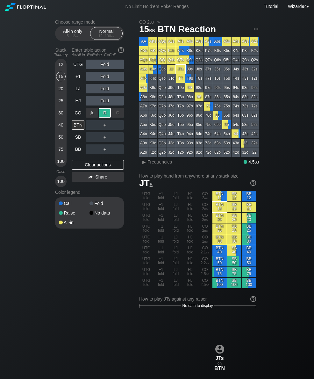
click at [61, 101] on div "25" at bounding box center [61, 101] width 10 height 10
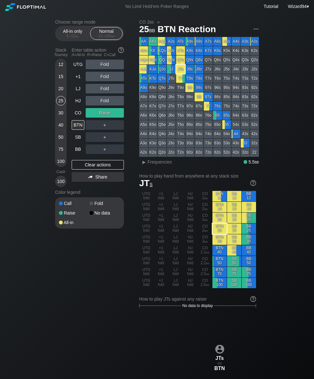
click at [74, 60] on div "Enter table action A=All-in R=Raise C=Call" at bounding box center [98, 52] width 52 height 15
click at [77, 66] on div "UTG" at bounding box center [78, 65] width 13 height 10
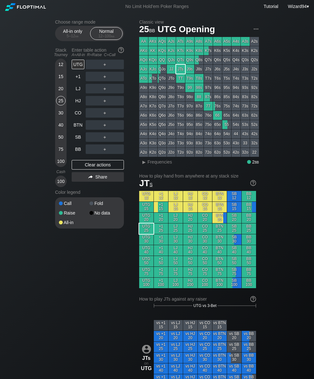
click at [102, 60] on div "Enter table action A=All-in R=Raise C=Call" at bounding box center [98, 52] width 52 height 15
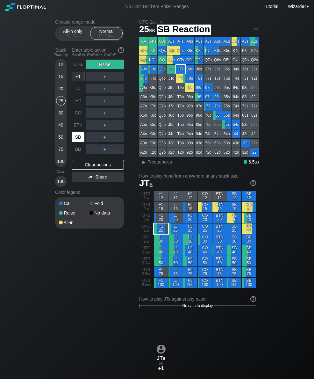
click at [78, 139] on div "SB" at bounding box center [78, 137] width 13 height 10
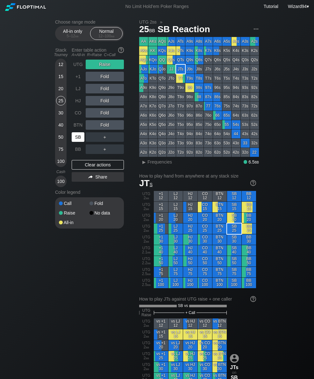
click at [64, 138] on div "50" at bounding box center [61, 137] width 10 height 10
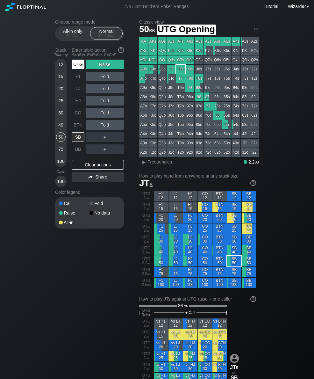
click at [79, 69] on div "UTG" at bounding box center [78, 65] width 13 height 10
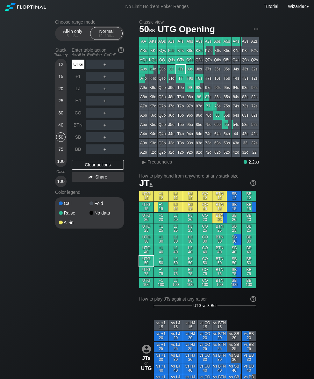
click at [75, 67] on div "UTG" at bounding box center [78, 65] width 13 height 10
click at [106, 68] on div "R ✕" at bounding box center [105, 65] width 12 height 10
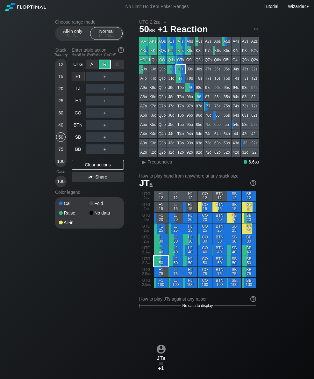
click at [79, 128] on div "BTN" at bounding box center [78, 125] width 13 height 10
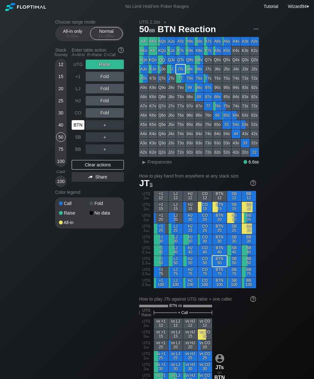
click at [75, 65] on div "UTG" at bounding box center [78, 65] width 13 height 10
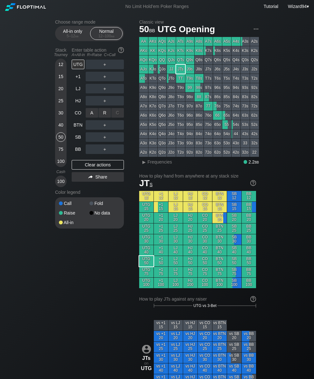
click at [103, 117] on div "R ✕" at bounding box center [105, 113] width 12 height 10
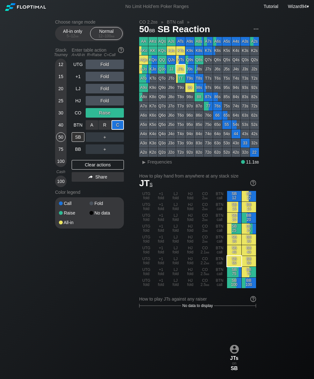
click at [75, 149] on div "BB" at bounding box center [78, 149] width 13 height 10
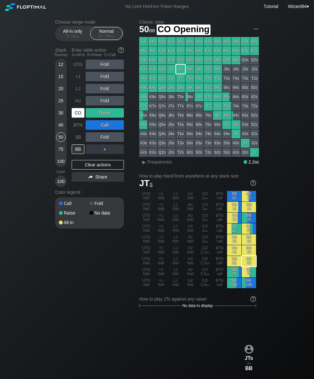
click at [80, 118] on div "CO" at bounding box center [78, 113] width 13 height 10
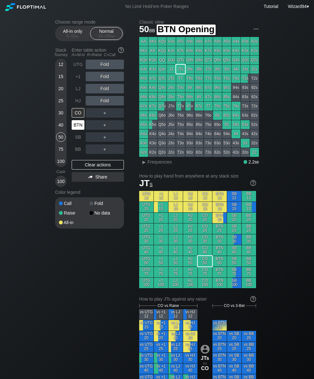
click at [81, 128] on div "BTN" at bounding box center [78, 125] width 13 height 10
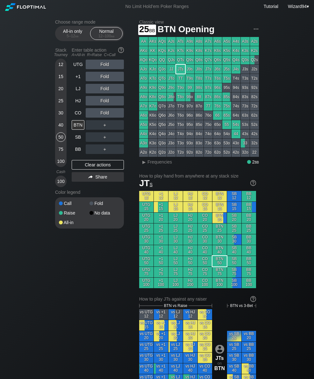
click at [61, 105] on div "25" at bounding box center [61, 101] width 10 height 10
click at [102, 102] on div "R ✕" at bounding box center [105, 101] width 12 height 10
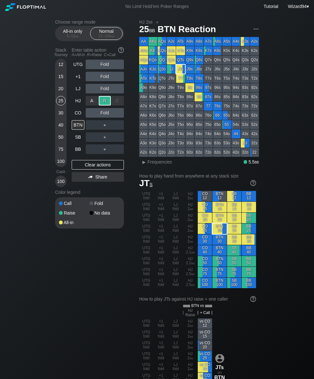
click at [75, 117] on div "CO" at bounding box center [78, 113] width 13 height 10
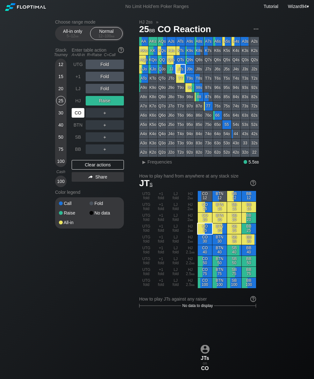
click at [75, 118] on div "CO" at bounding box center [78, 113] width 13 height 10
click at [80, 105] on div "HJ" at bounding box center [78, 101] width 13 height 10
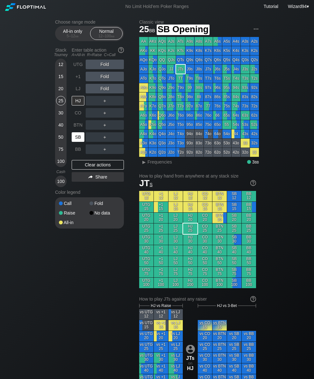
click at [77, 142] on div "SB" at bounding box center [78, 137] width 13 height 10
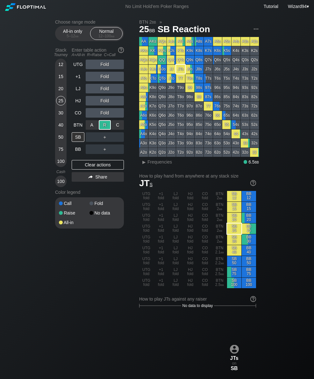
click at [80, 139] on div "SB" at bounding box center [78, 137] width 13 height 10
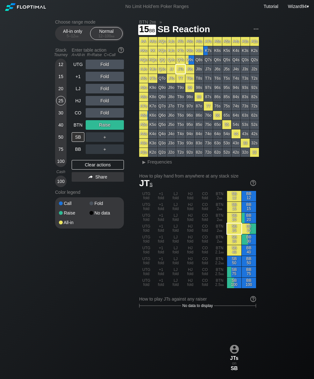
click at [61, 78] on div "15" at bounding box center [61, 77] width 10 height 10
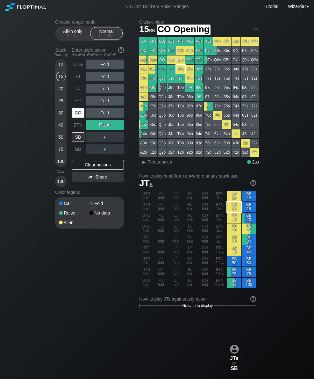
click at [78, 118] on div "CO" at bounding box center [78, 113] width 13 height 10
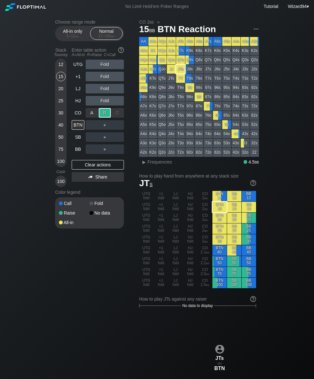
click at [80, 153] on div "BB" at bounding box center [78, 149] width 13 height 10
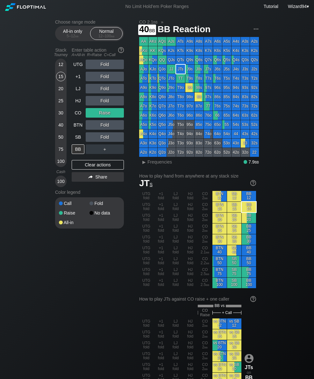
click at [61, 127] on div "40" at bounding box center [61, 125] width 10 height 10
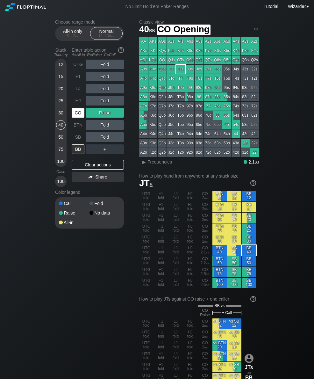
click at [81, 113] on div "CO" at bounding box center [78, 113] width 13 height 10
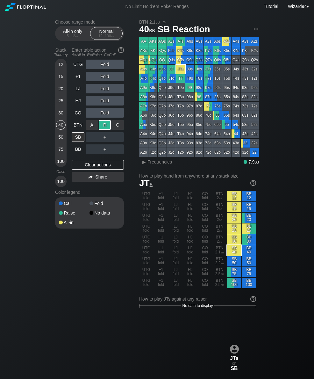
click at [60, 152] on div "75" at bounding box center [61, 149] width 10 height 10
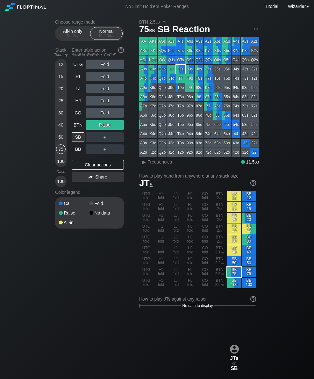
click at [77, 115] on div "CO" at bounding box center [78, 113] width 13 height 10
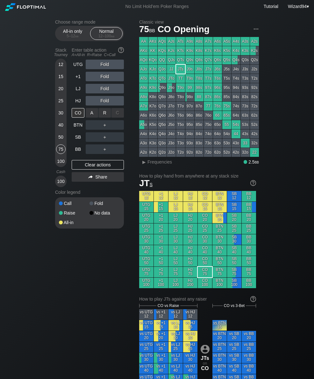
click at [105, 115] on div "R ✕" at bounding box center [105, 113] width 12 height 10
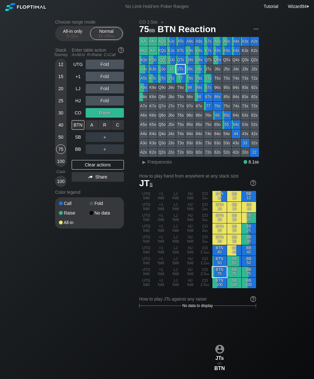
click at [120, 130] on div "C ✕" at bounding box center [117, 125] width 12 height 10
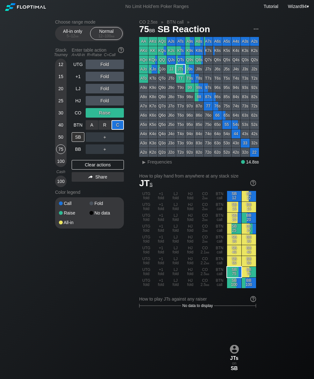
click at [76, 150] on div "BB" at bounding box center [78, 149] width 13 height 10
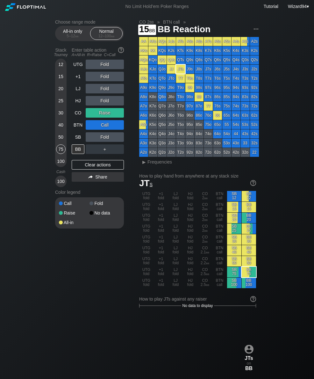
click at [65, 82] on div "15" at bounding box center [61, 78] width 10 height 12
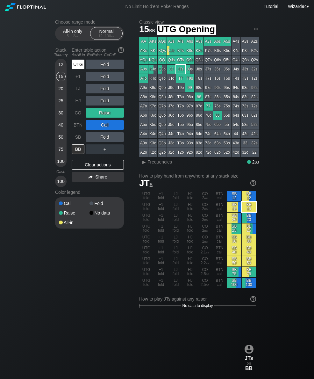
click at [79, 67] on div "UTG" at bounding box center [78, 65] width 13 height 10
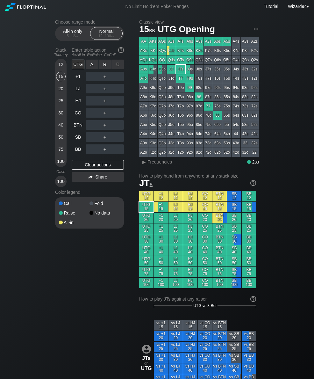
click at [102, 67] on div "R ✕" at bounding box center [105, 65] width 12 height 10
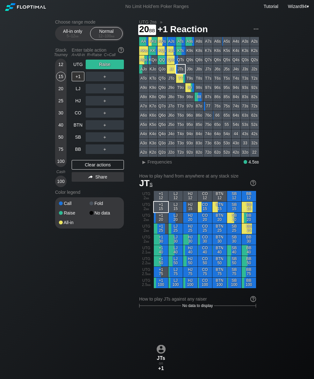
click at [58, 89] on div "20" at bounding box center [61, 89] width 10 height 10
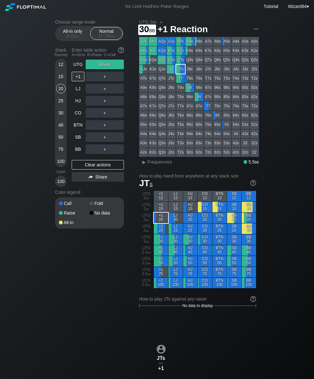
click at [61, 117] on div "30" at bounding box center [61, 113] width 10 height 10
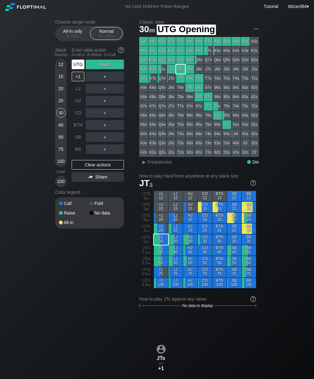
click at [78, 68] on div "UTG" at bounding box center [78, 65] width 13 height 10
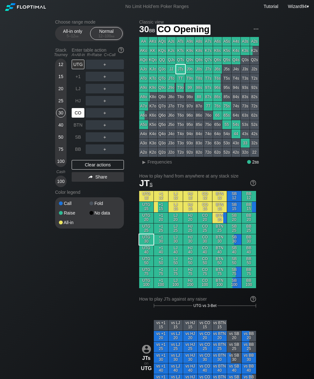
click at [79, 118] on div "CO" at bounding box center [78, 113] width 13 height 10
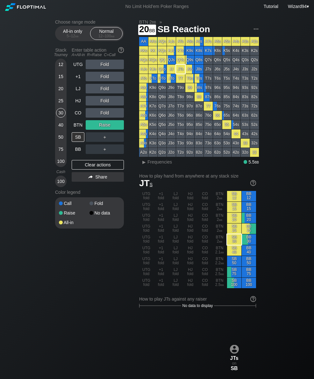
click at [59, 90] on div "20" at bounding box center [61, 89] width 10 height 10
click at [82, 125] on div "BTN" at bounding box center [78, 125] width 13 height 10
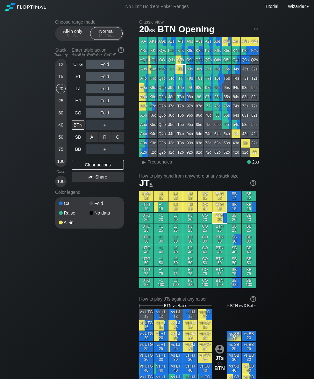
click at [119, 140] on div "C ✕" at bounding box center [117, 137] width 12 height 10
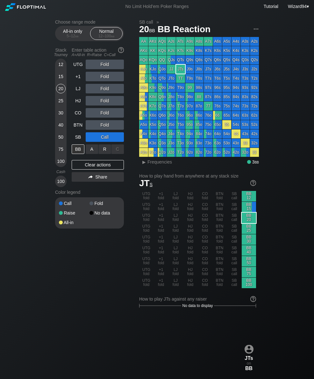
click at [104, 154] on div "R ✕" at bounding box center [105, 149] width 12 height 10
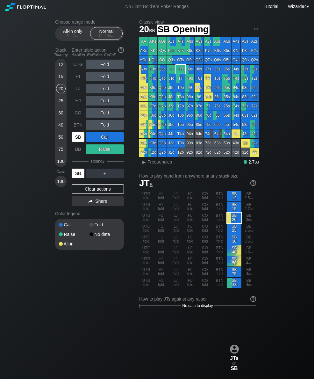
click at [77, 141] on div "SB" at bounding box center [78, 137] width 13 height 10
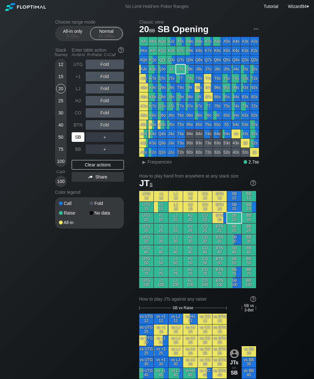
click at [70, 139] on div "Stack Tourney Enter table action A=All-in R=Raise C=Call 12 15 20 25 30 40 50 7…" at bounding box center [89, 116] width 69 height 142
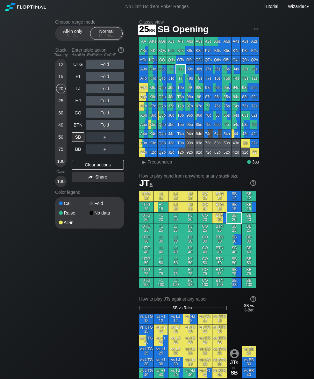
click at [62, 105] on div "25" at bounding box center [61, 101] width 10 height 10
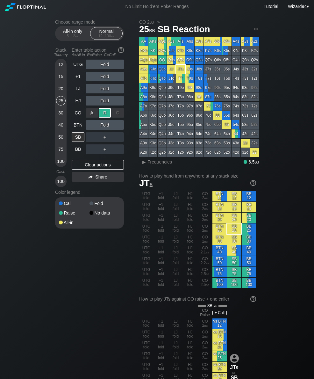
click at [79, 130] on div "BTN" at bounding box center [78, 125] width 13 height 10
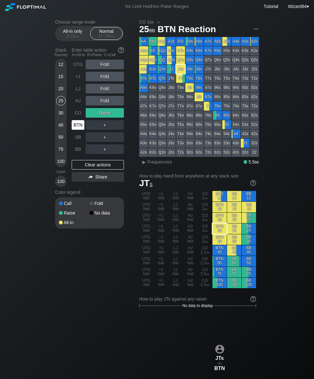
click at [78, 130] on div "BTN" at bounding box center [78, 125] width 13 height 10
click at [55, 118] on div "Choose range mode All-in only 5 – 12 bb Normal 12 – 100 bb Stack Tourney Enter …" at bounding box center [157, 377] width 214 height 728
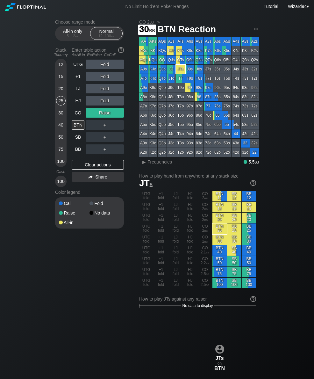
click at [61, 117] on div "30" at bounding box center [61, 113] width 10 height 10
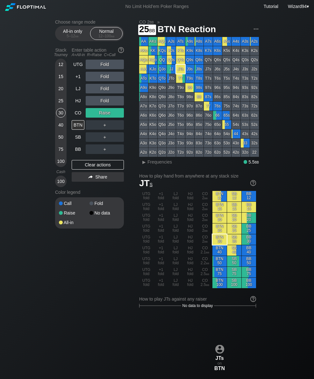
click at [60, 100] on div "25" at bounding box center [61, 101] width 10 height 10
click at [60, 90] on div "20" at bounding box center [61, 89] width 10 height 10
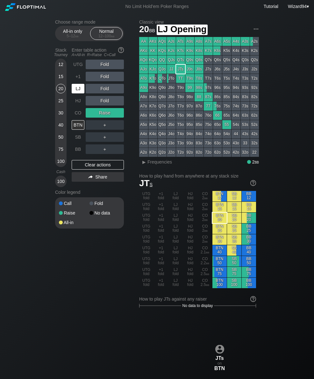
click at [76, 92] on div "LJ" at bounding box center [78, 89] width 13 height 10
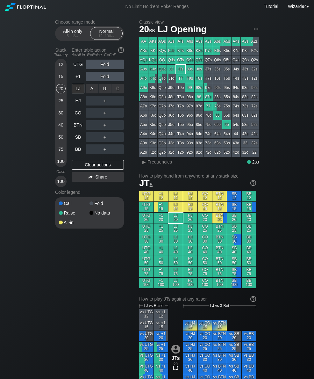
click at [107, 92] on div "R ✕" at bounding box center [105, 89] width 12 height 10
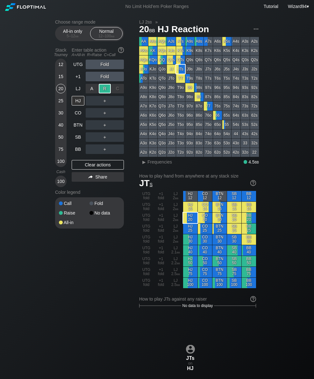
click at [81, 125] on div "BTN" at bounding box center [78, 125] width 13 height 10
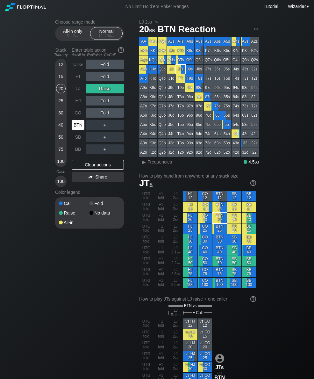
click at [59, 78] on div "15" at bounding box center [61, 77] width 10 height 10
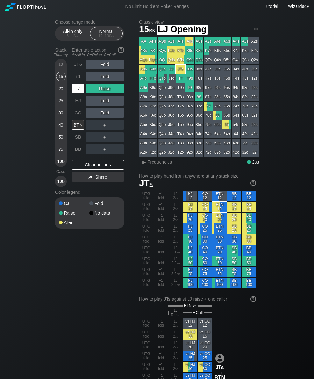
click at [80, 87] on div "LJ" at bounding box center [78, 89] width 13 height 10
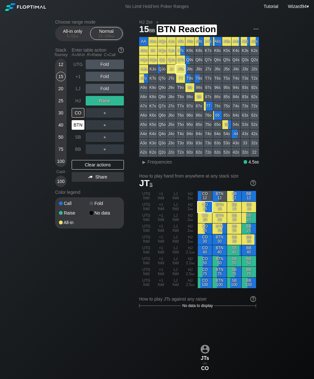
click at [76, 125] on div "BTN" at bounding box center [78, 125] width 13 height 10
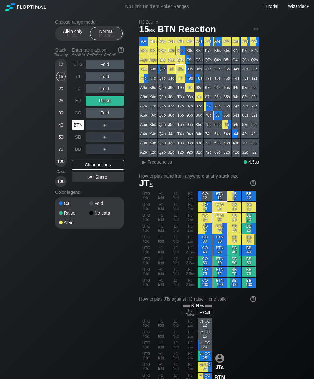
click at [63, 117] on div "30" at bounding box center [61, 113] width 10 height 10
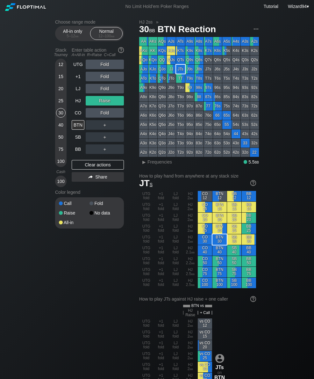
click at [76, 92] on div "LJ" at bounding box center [78, 89] width 13 height 10
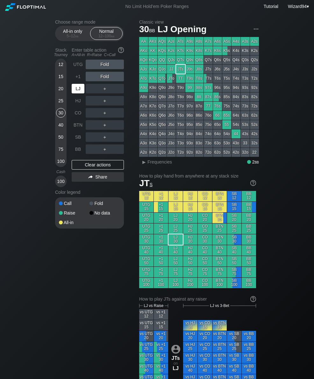
click at [75, 89] on div "LJ" at bounding box center [78, 89] width 13 height 10
click at [106, 92] on div "R ✕" at bounding box center [105, 89] width 12 height 10
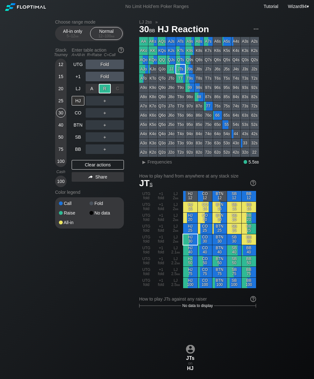
click at [58, 93] on div "20" at bounding box center [61, 89] width 10 height 10
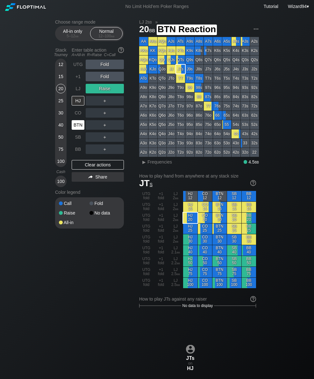
click at [77, 123] on div "BTN" at bounding box center [78, 125] width 13 height 10
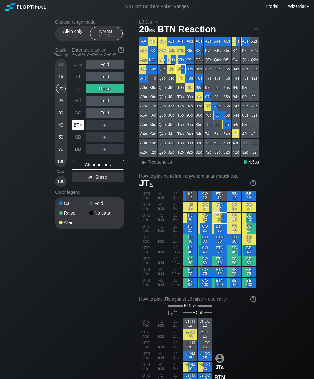
click at [58, 76] on div "15" at bounding box center [61, 77] width 10 height 10
click at [61, 93] on div "20" at bounding box center [61, 89] width 10 height 10
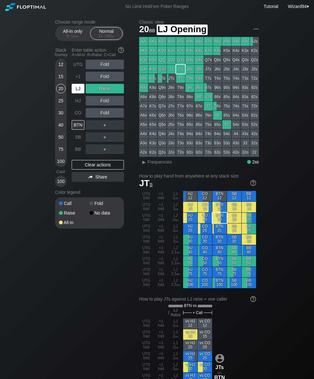
click at [77, 91] on div "LJ" at bounding box center [78, 89] width 13 height 10
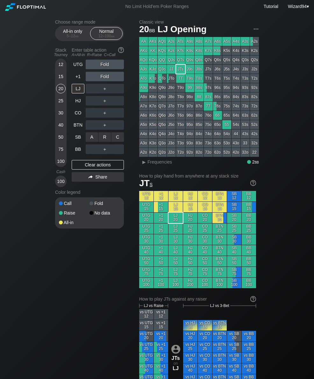
click at [118, 141] on div "C ✕" at bounding box center [117, 137] width 12 height 10
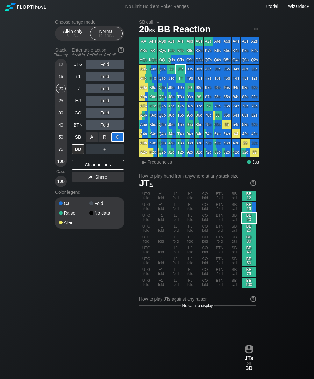
click at [60, 81] on div "15" at bounding box center [61, 77] width 10 height 10
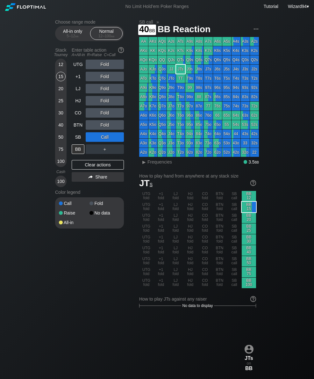
click at [63, 129] on div "40" at bounding box center [61, 125] width 10 height 10
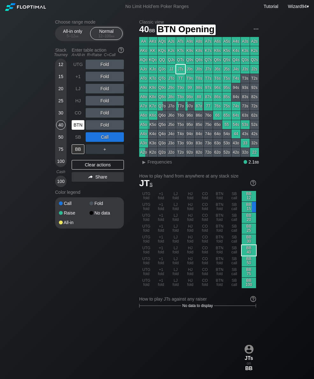
click at [79, 127] on div "BTN" at bounding box center [78, 125] width 13 height 10
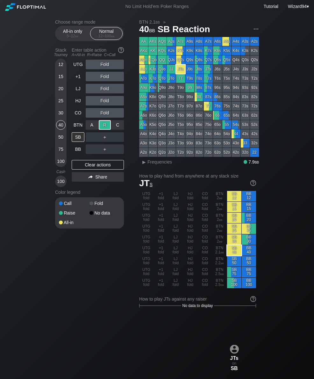
click at [82, 151] on div "BB" at bounding box center [78, 149] width 13 height 10
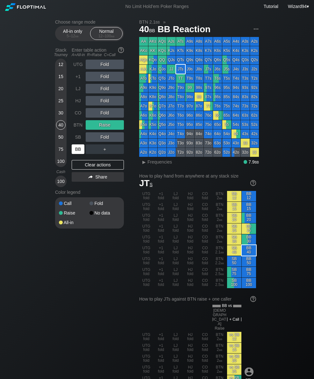
click at [76, 92] on div "LJ" at bounding box center [78, 89] width 13 height 10
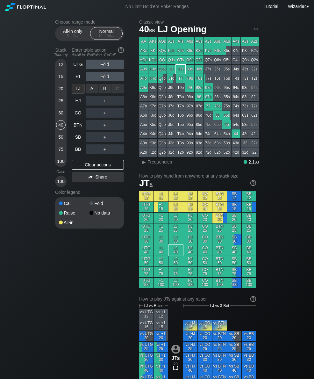
click at [104, 92] on div "R ✕" at bounding box center [105, 89] width 12 height 10
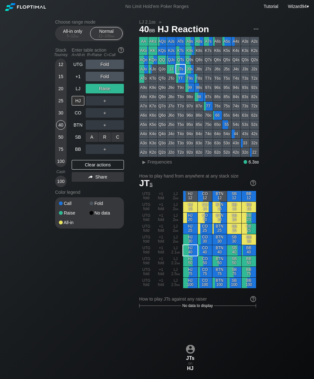
click at [106, 139] on div "R ✕" at bounding box center [105, 137] width 12 height 10
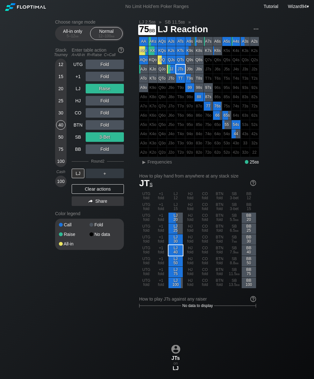
click at [61, 152] on div "75" at bounding box center [61, 149] width 10 height 10
click at [63, 127] on div "40" at bounding box center [61, 125] width 10 height 10
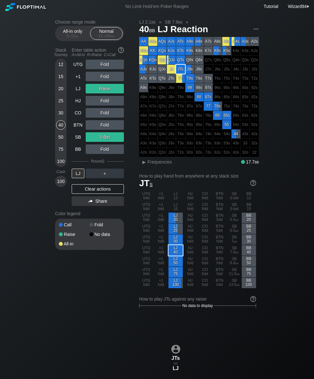
click at [79, 126] on div "BTN" at bounding box center [78, 125] width 13 height 10
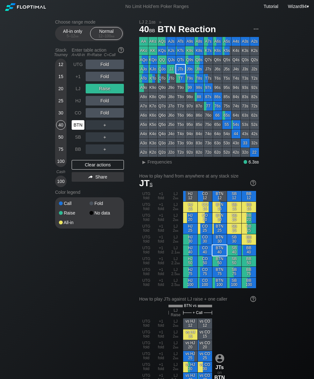
click at [74, 126] on div "BTN" at bounding box center [78, 125] width 13 height 10
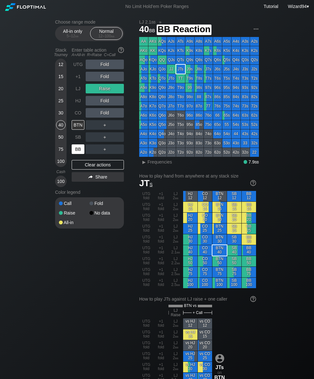
click at [77, 152] on div "BB" at bounding box center [78, 149] width 13 height 10
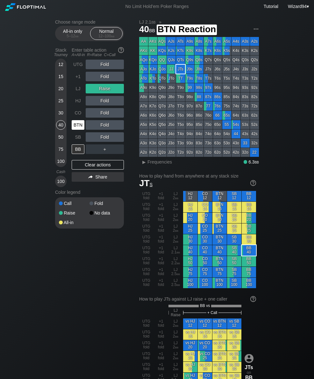
click at [76, 126] on div "BTN" at bounding box center [78, 125] width 13 height 10
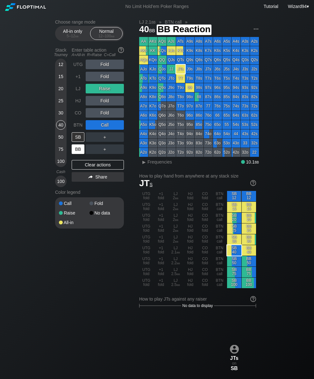
click at [79, 150] on div "BB" at bounding box center [78, 149] width 13 height 10
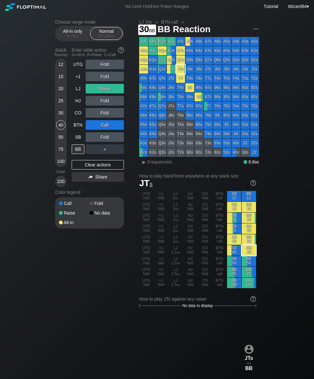
click at [62, 117] on div "30" at bounding box center [61, 113] width 10 height 10
click at [60, 137] on div "50" at bounding box center [61, 137] width 10 height 10
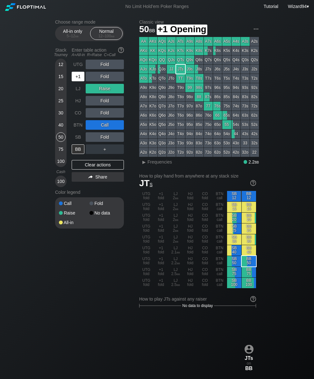
click at [78, 79] on div "+1" at bounding box center [78, 77] width 13 height 10
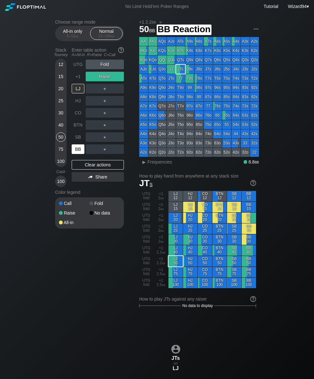
click at [74, 149] on div "BB" at bounding box center [78, 149] width 13 height 10
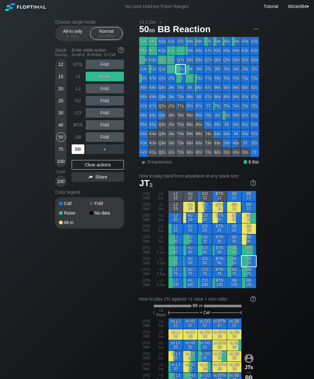
click at [78, 81] on div "+1" at bounding box center [78, 77] width 13 height 10
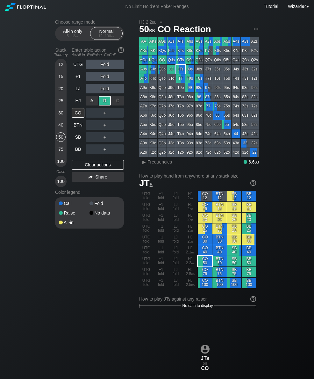
click at [76, 127] on div "BTN" at bounding box center [78, 125] width 13 height 10
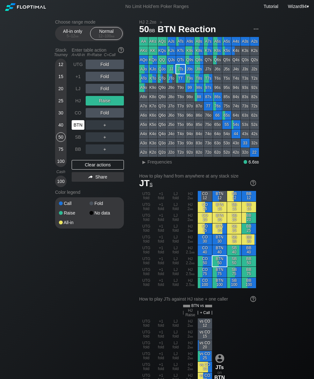
click at [75, 31] on div "All-in only 5 – 12 bb" at bounding box center [72, 33] width 29 height 12
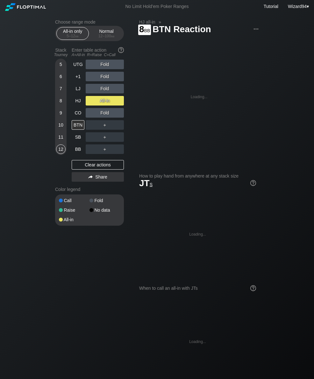
click at [61, 104] on div "8" at bounding box center [61, 101] width 10 height 10
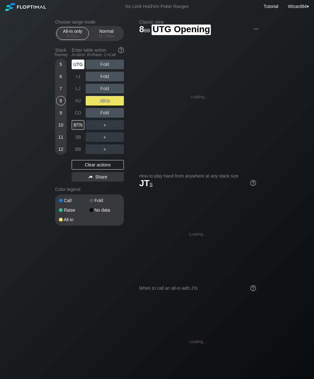
click at [81, 69] on div "UTG" at bounding box center [78, 65] width 13 height 10
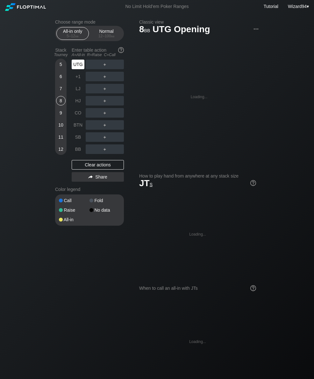
click at [77, 69] on div "UTG" at bounding box center [78, 65] width 13 height 10
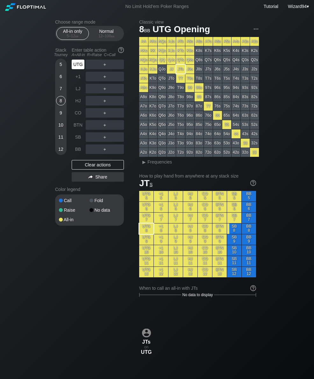
click at [103, 30] on div "Normal 12 – 100 bb" at bounding box center [106, 33] width 29 height 12
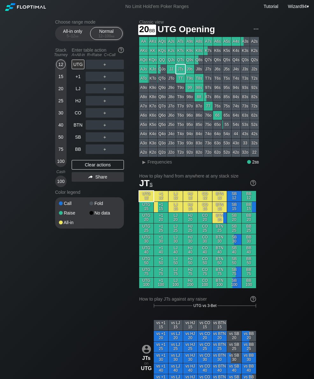
click at [60, 92] on div "20" at bounding box center [61, 89] width 10 height 10
click at [105, 116] on div "R ✕" at bounding box center [105, 113] width 12 height 10
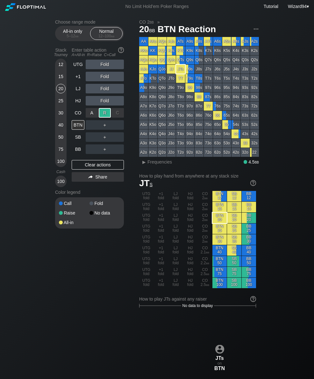
click at [61, 116] on div "30" at bounding box center [61, 113] width 10 height 10
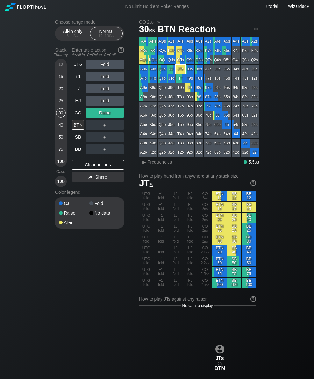
click at [60, 118] on div "30" at bounding box center [61, 113] width 10 height 10
click at [59, 120] on div "30" at bounding box center [61, 114] width 10 height 12
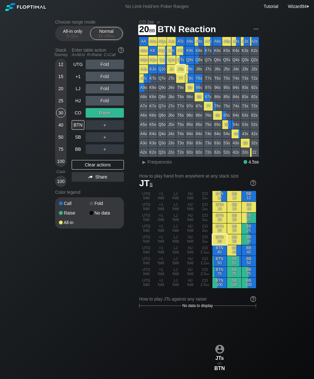
click at [64, 93] on div "20" at bounding box center [61, 89] width 10 height 10
click at [65, 96] on div "20" at bounding box center [61, 90] width 10 height 12
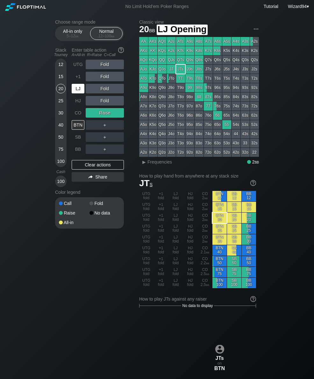
click at [77, 91] on div "LJ" at bounding box center [78, 89] width 13 height 10
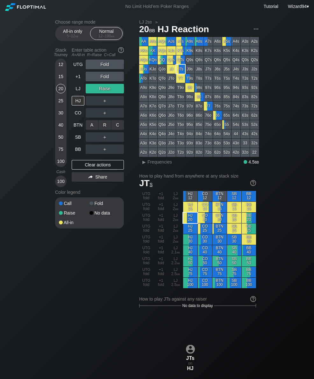
click at [116, 122] on div "A ✕ R ✕ C ✕ ＋" at bounding box center [105, 125] width 38 height 15
click at [117, 125] on div "C ✕" at bounding box center [117, 125] width 12 height 10
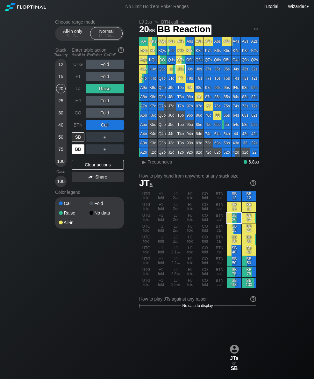
click at [77, 153] on div "BB" at bounding box center [78, 149] width 13 height 10
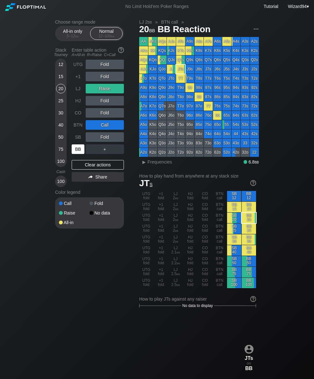
click at [61, 69] on div "12" at bounding box center [61, 65] width 10 height 10
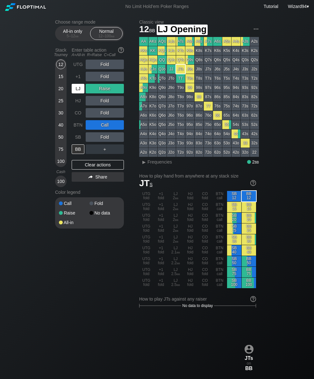
click at [77, 95] on div "LJ" at bounding box center [79, 88] width 14 height 12
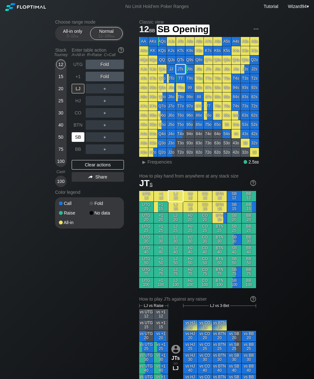
click at [80, 141] on div "SB" at bounding box center [78, 137] width 13 height 10
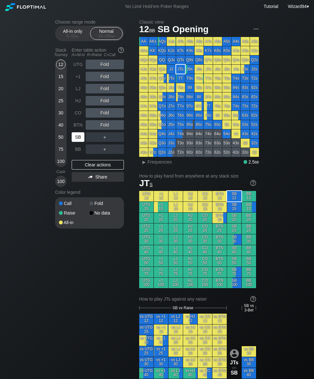
click at [77, 140] on div "SB" at bounding box center [78, 137] width 13 height 10
click at [115, 2] on div "No Limit Hold’em Poker Ranges Tutorial Wizard94 ▾" at bounding box center [157, 6] width 314 height 13
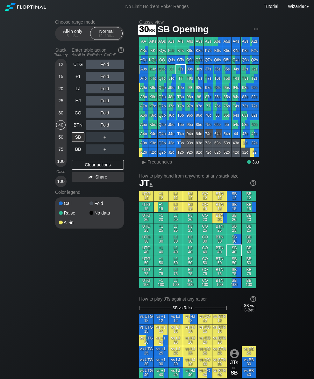
click at [61, 118] on div "30" at bounding box center [61, 113] width 10 height 10
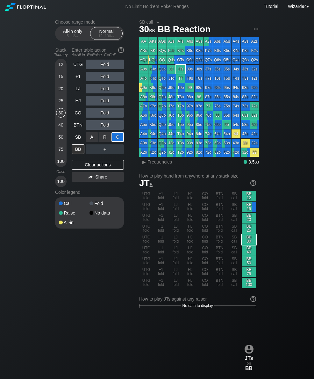
click at [77, 140] on div "SB" at bounding box center [78, 137] width 13 height 10
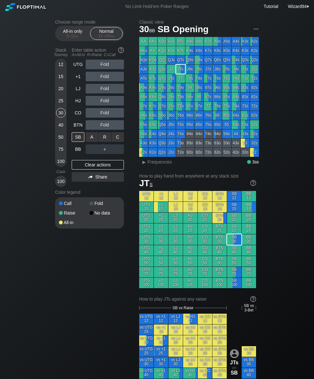
click at [115, 138] on div "C ✕" at bounding box center [117, 137] width 12 height 10
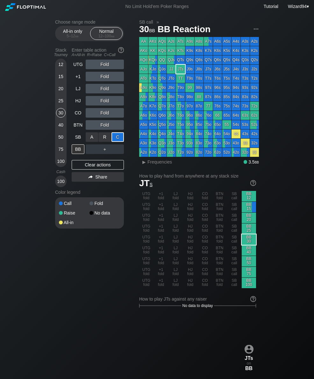
click at [75, 140] on div "SB" at bounding box center [78, 137] width 13 height 10
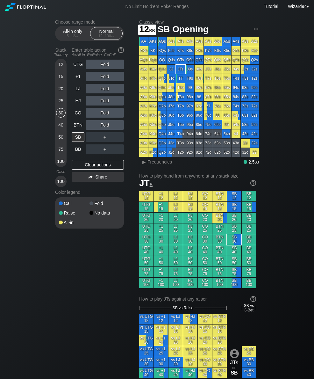
click at [63, 66] on div "12" at bounding box center [61, 65] width 10 height 10
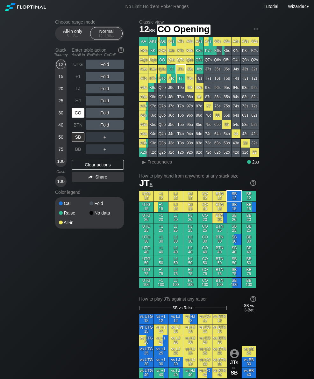
click at [78, 119] on div "CO" at bounding box center [79, 113] width 14 height 12
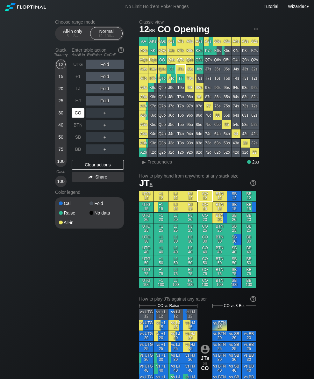
click at [79, 113] on div "CO" at bounding box center [78, 113] width 13 height 10
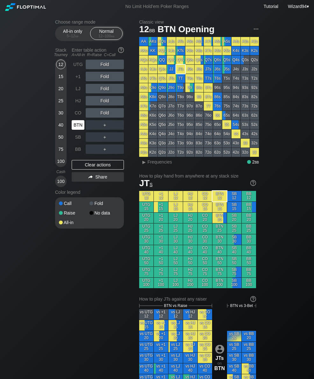
click at [82, 130] on div "BTN" at bounding box center [78, 125] width 13 height 10
click at [74, 39] on div "All-in only 5 – 12 bb" at bounding box center [72, 33] width 29 height 12
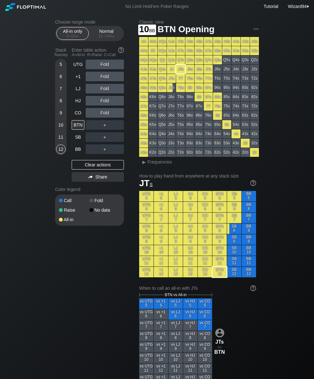
click at [59, 132] on div "10" at bounding box center [61, 126] width 10 height 12
click at [62, 141] on div "11" at bounding box center [61, 137] width 10 height 10
click at [61, 130] on div "10" at bounding box center [61, 125] width 10 height 10
click at [63, 144] on div "11" at bounding box center [61, 138] width 10 height 12
click at [60, 153] on div "12" at bounding box center [61, 149] width 10 height 10
